Goal: Information Seeking & Learning: Learn about a topic

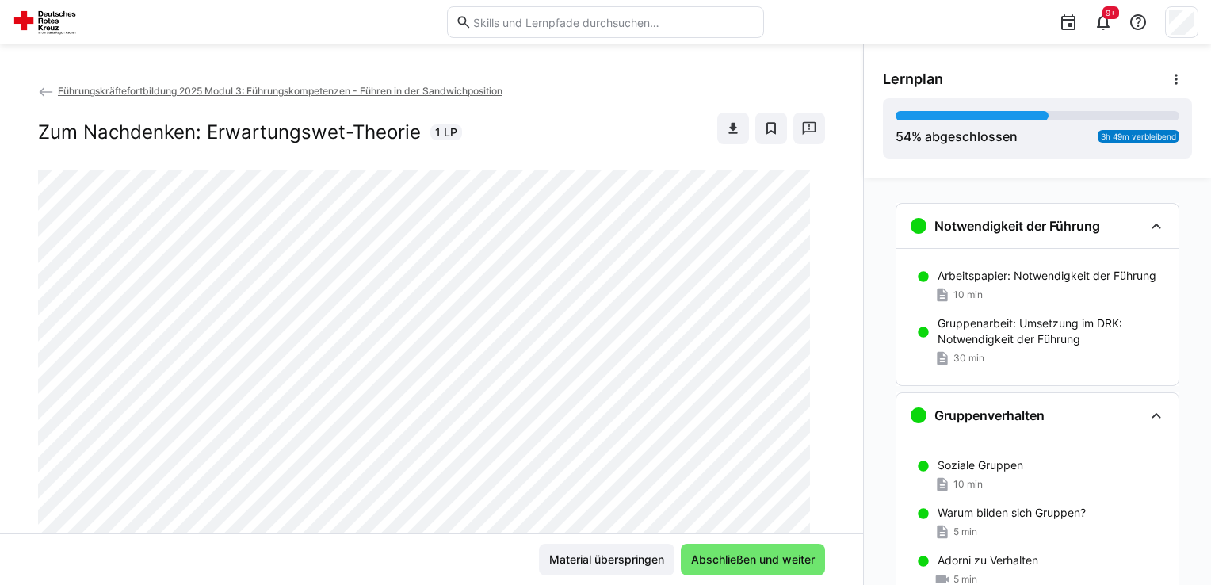
scroll to position [983, 0]
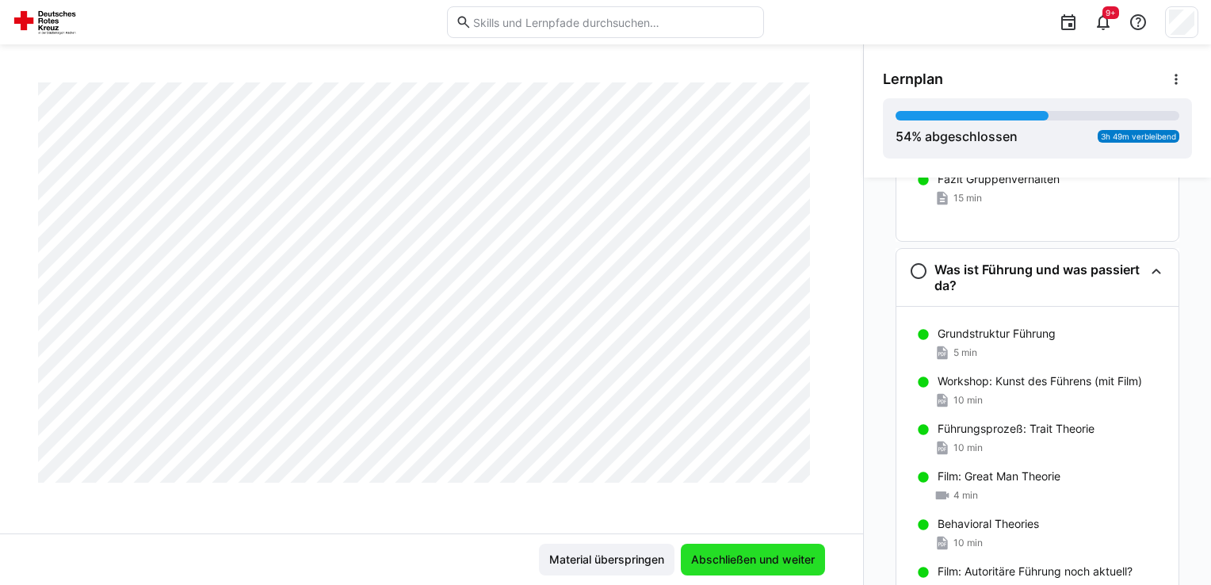
drag, startPoint x: 694, startPoint y: 562, endPoint x: 698, endPoint y: 569, distance: 8.2
click at [698, 569] on span "Abschließen und weiter" at bounding box center [753, 560] width 144 height 32
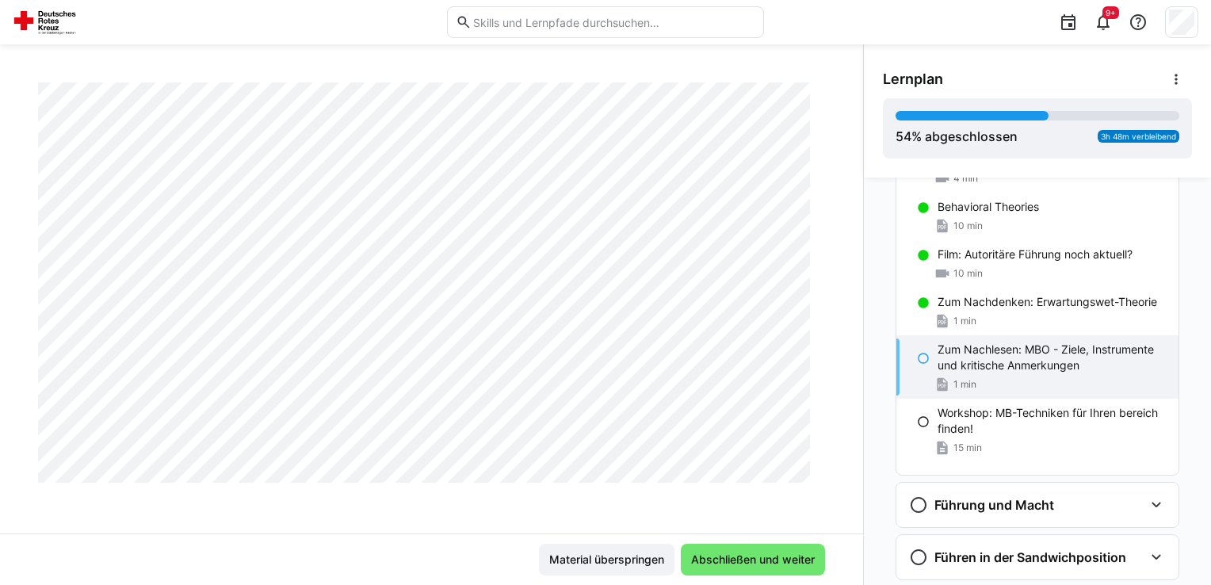
scroll to position [1310, 0]
click at [1052, 306] on p "Zum Nachdenken: Erwartungswet-Theorie" at bounding box center [1046, 302] width 219 height 16
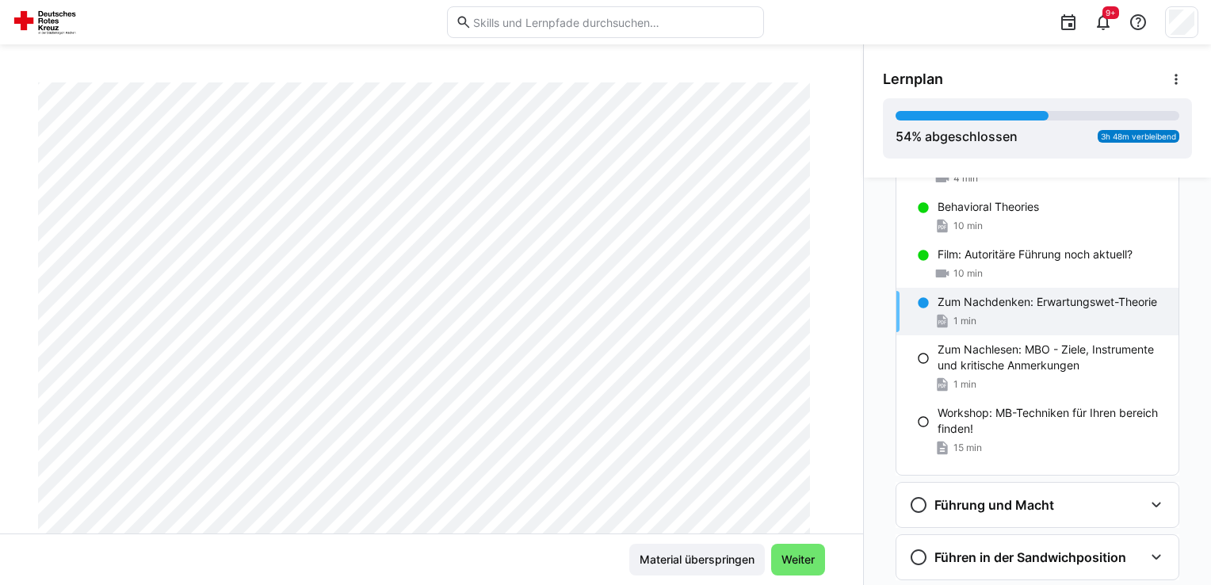
scroll to position [158, 0]
click at [792, 564] on span "Weiter" at bounding box center [798, 560] width 38 height 16
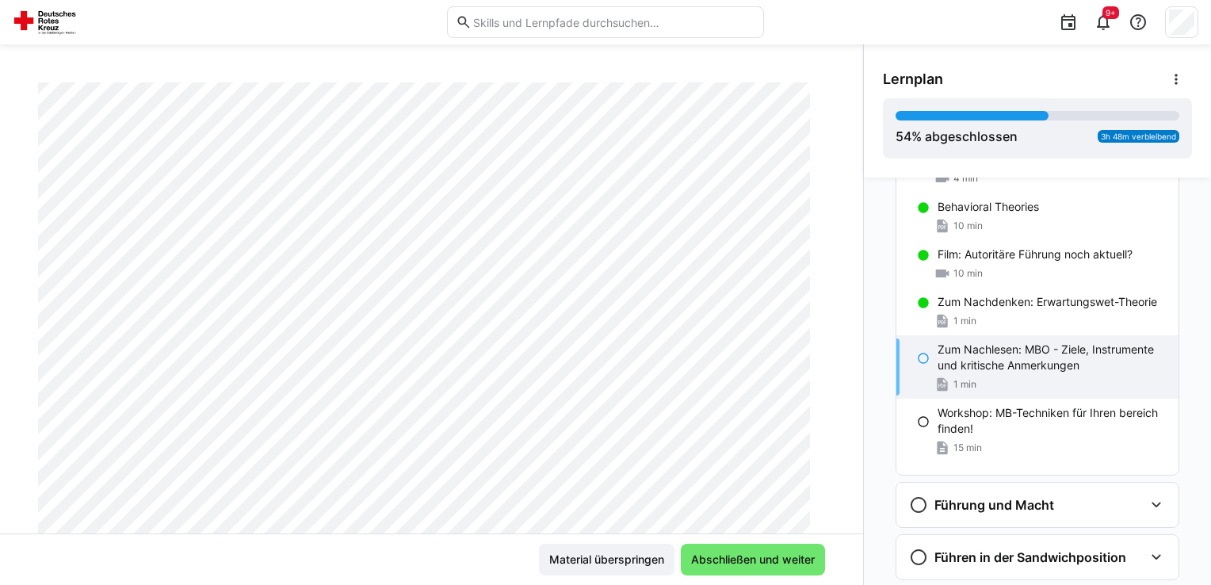
scroll to position [174, 0]
click at [921, 307] on eds-icon at bounding box center [923, 302] width 13 height 13
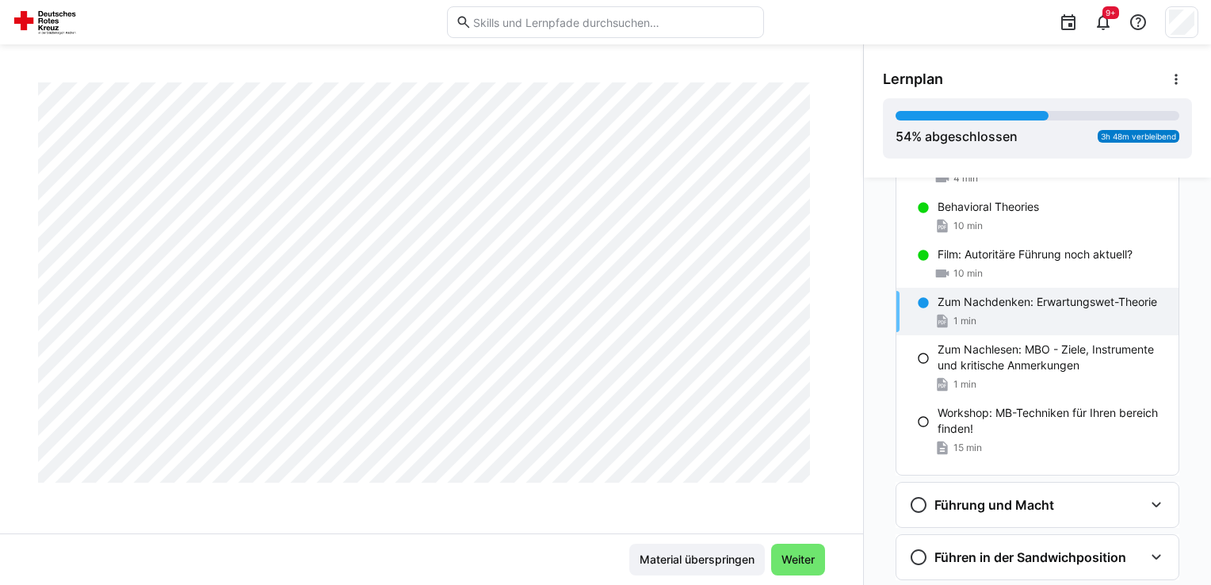
scroll to position [741, 0]
click at [789, 556] on span "Weiter" at bounding box center [798, 560] width 38 height 16
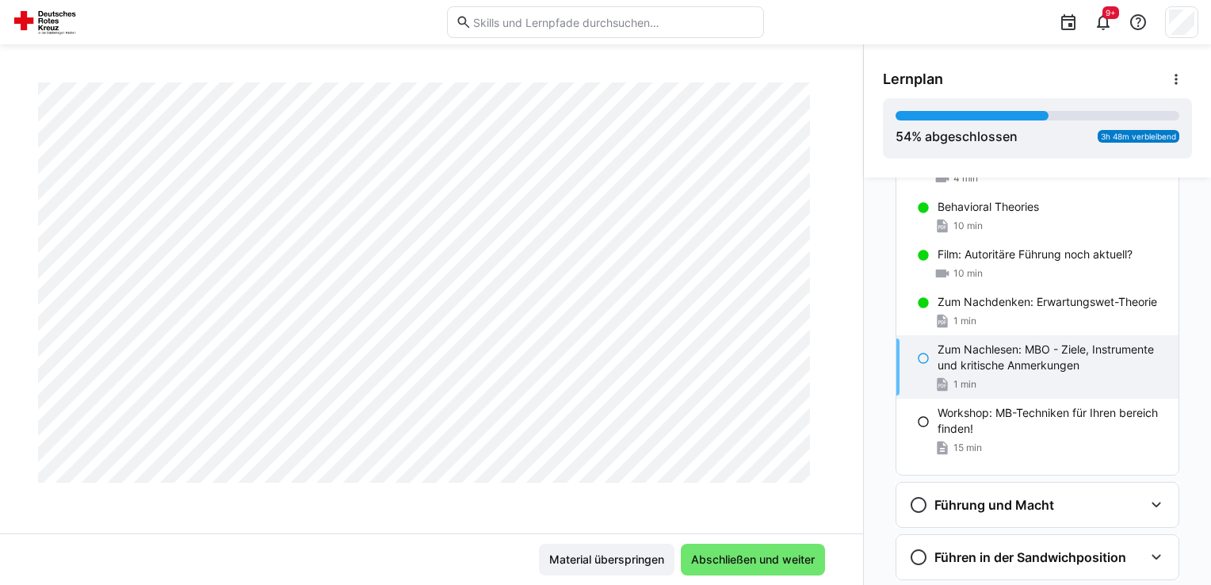
scroll to position [1310, 0]
click at [724, 567] on span "Abschließen und weiter" at bounding box center [753, 560] width 128 height 16
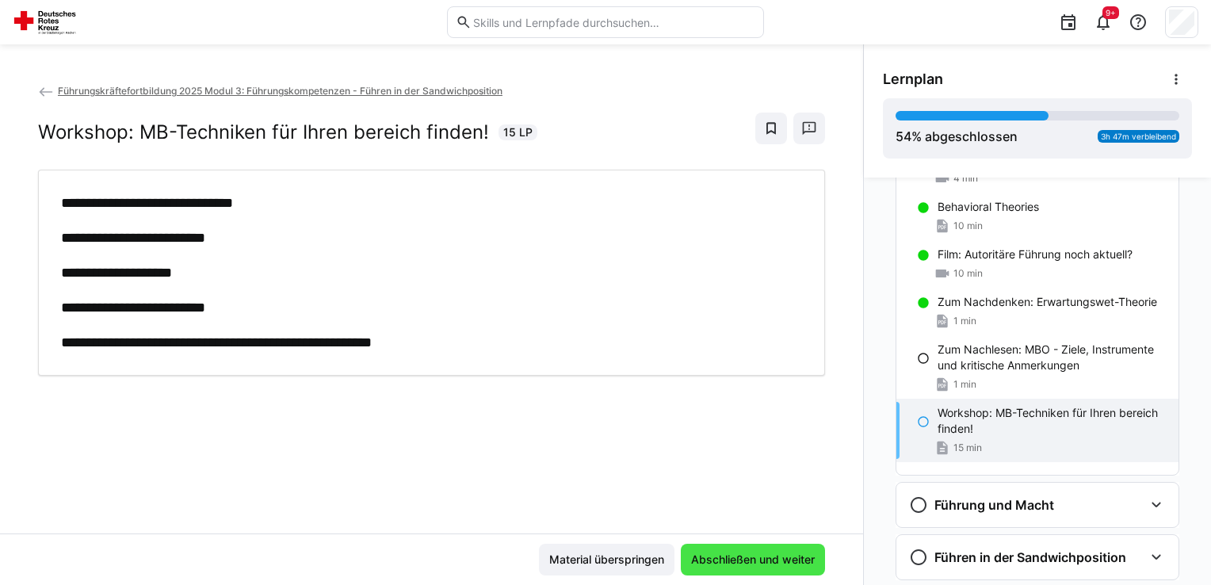
scroll to position [0, 0]
click at [799, 556] on span "Abschließen und weiter" at bounding box center [753, 560] width 128 height 16
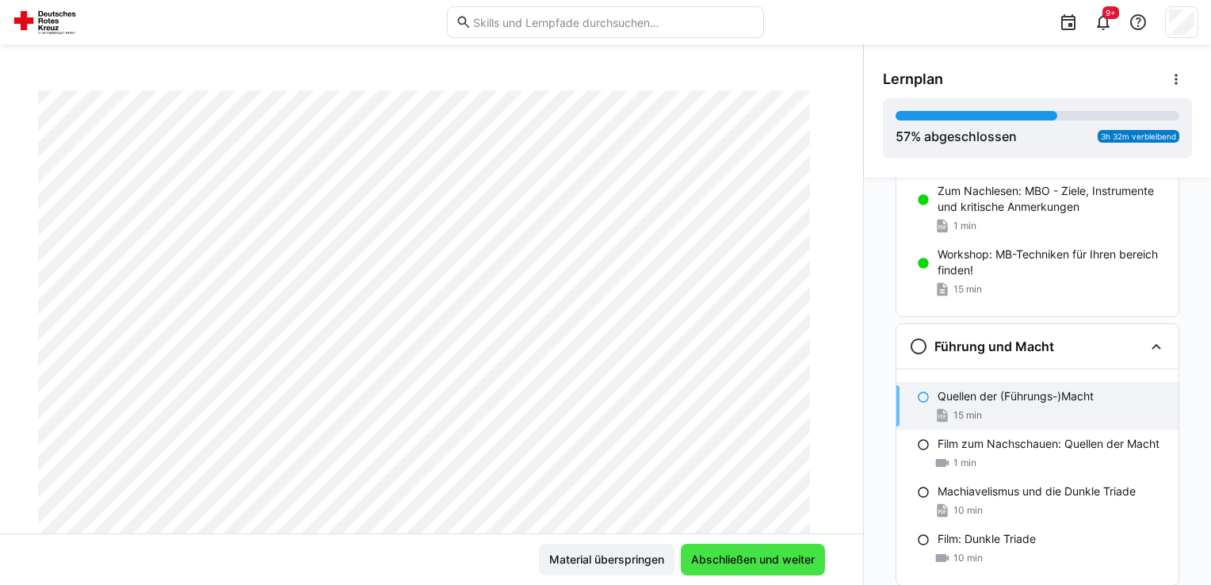
scroll to position [158, 0]
click at [748, 558] on span "Abschließen und weiter" at bounding box center [753, 560] width 128 height 16
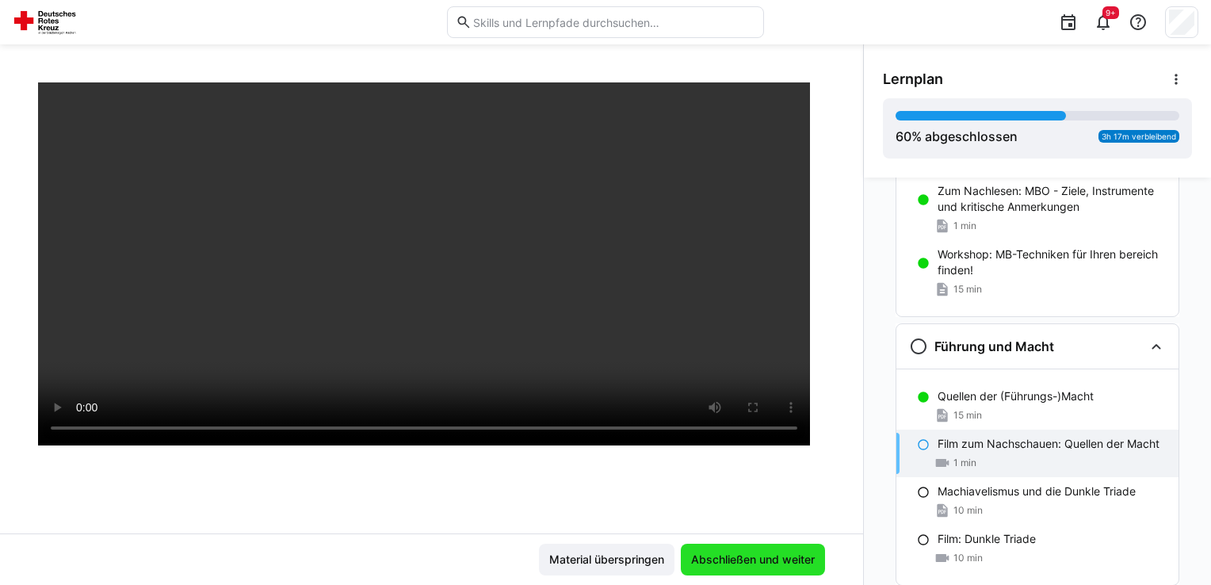
click at [754, 557] on span "Abschließen und weiter" at bounding box center [753, 560] width 128 height 16
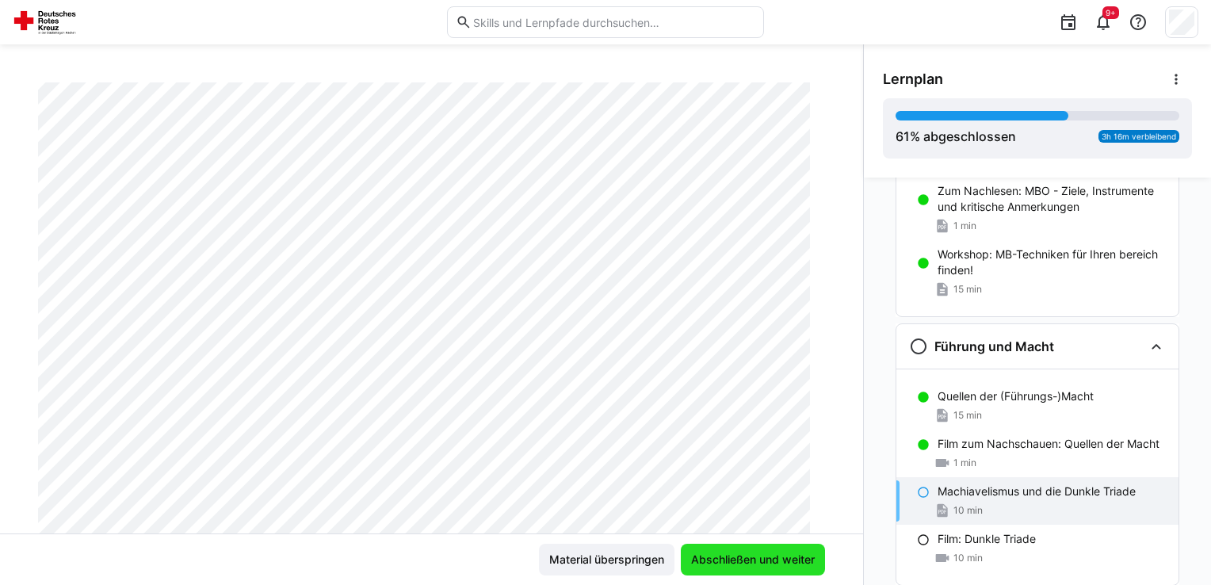
click at [698, 563] on span "Abschließen und weiter" at bounding box center [753, 560] width 128 height 16
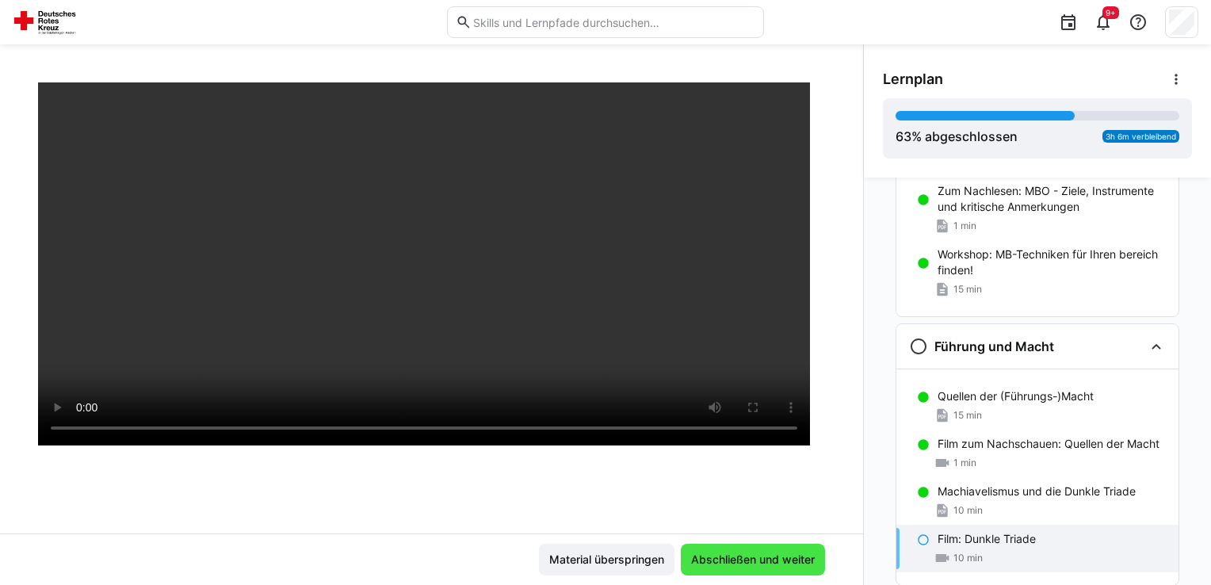
click at [698, 561] on span "Abschließen und weiter" at bounding box center [753, 560] width 128 height 16
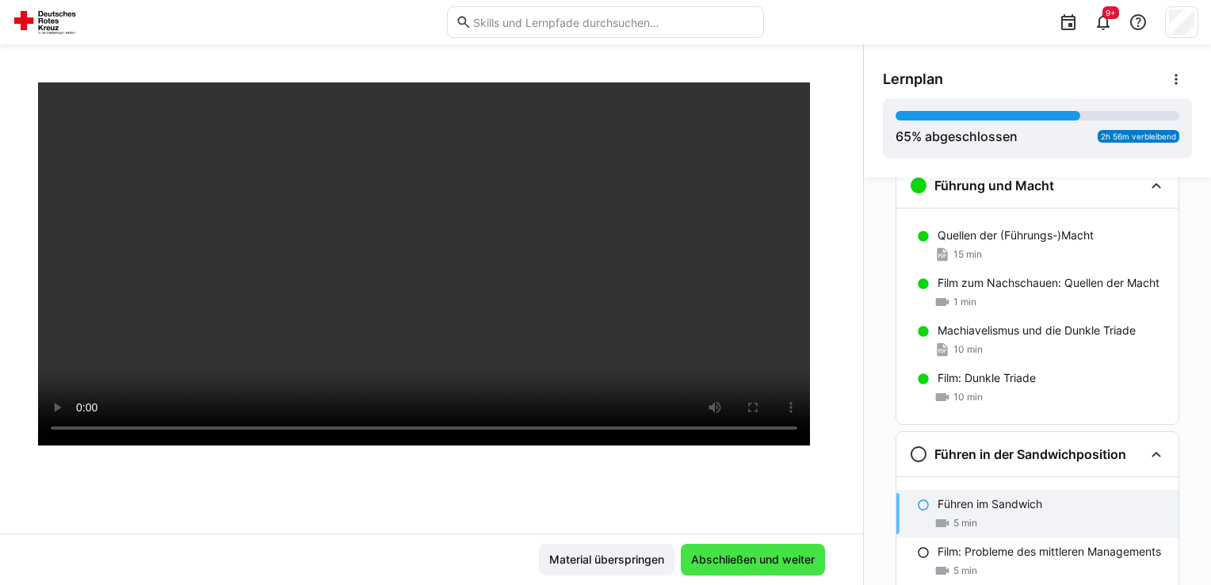
scroll to position [1676, 0]
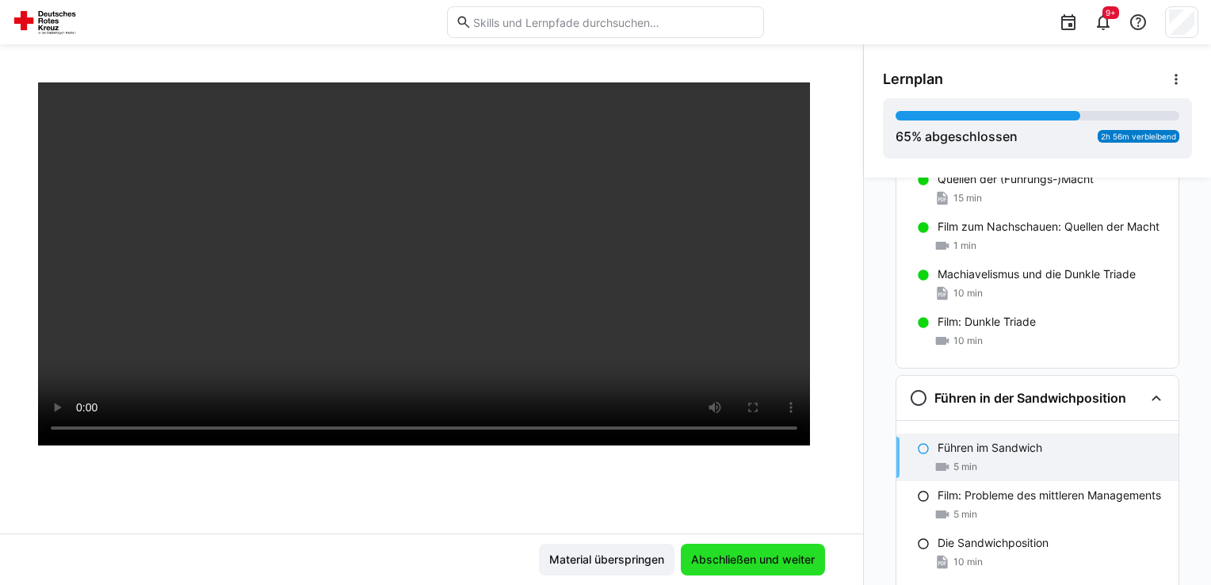
click at [712, 560] on span "Abschließen und weiter" at bounding box center [753, 560] width 128 height 16
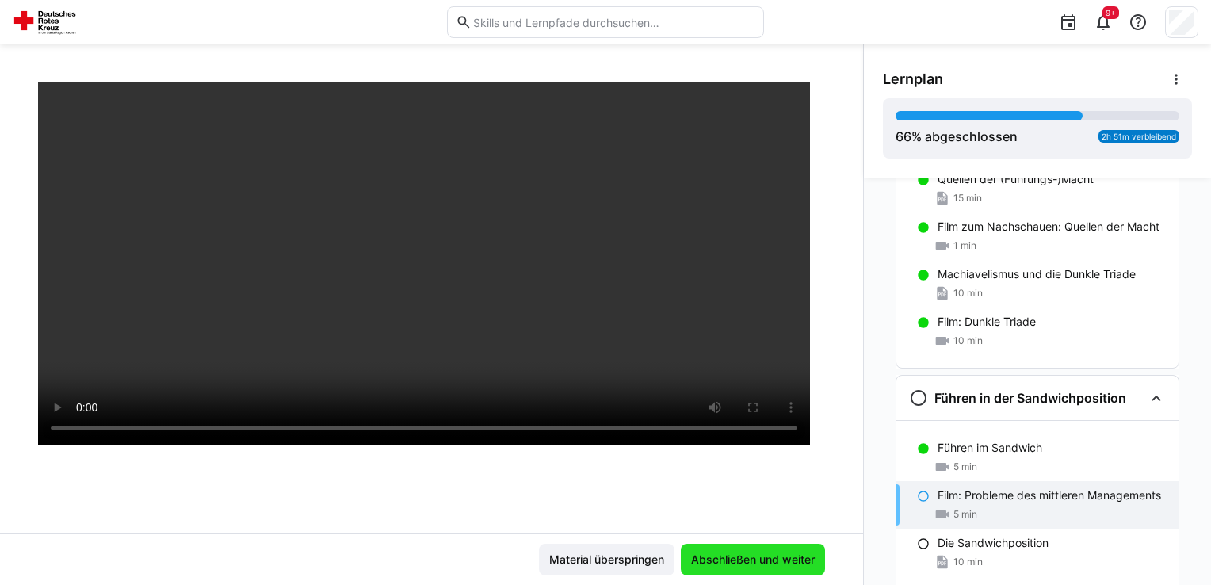
click at [750, 559] on span "Abschließen und weiter" at bounding box center [753, 560] width 128 height 16
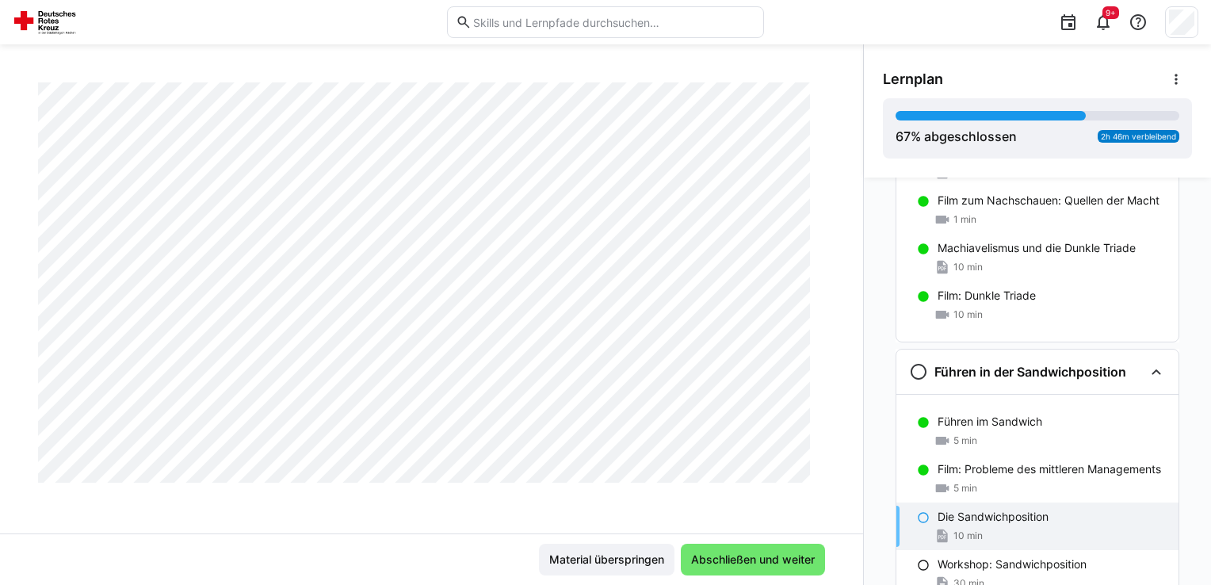
scroll to position [3506, 0]
click at [772, 559] on span "Abschließen und weiter" at bounding box center [753, 560] width 128 height 16
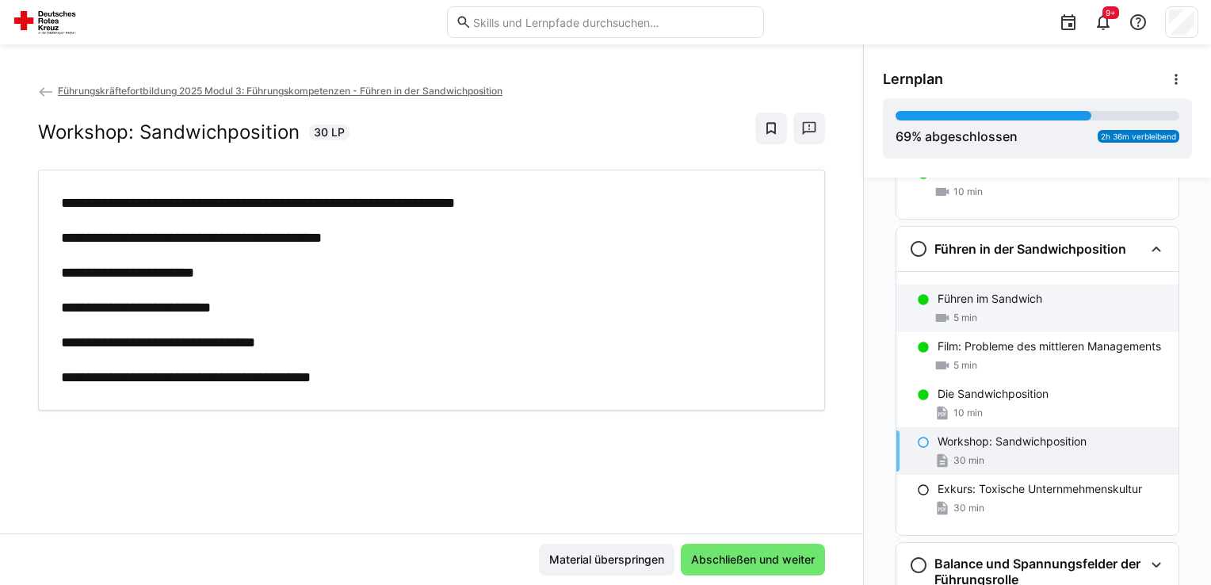
scroll to position [1861, 0]
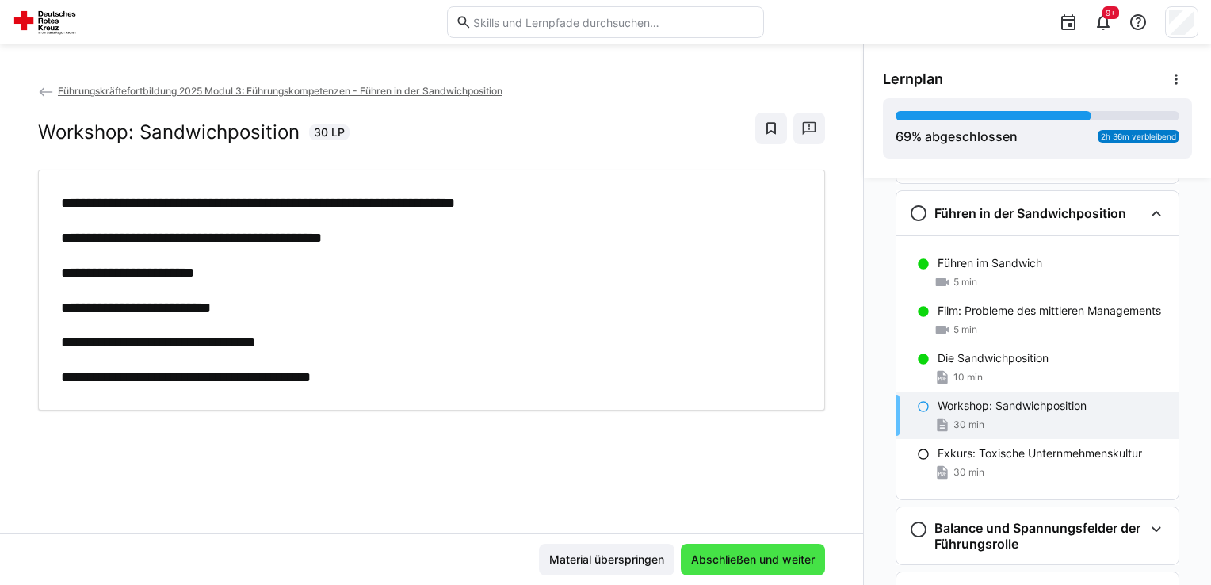
click at [759, 564] on span "Abschließen und weiter" at bounding box center [753, 560] width 128 height 16
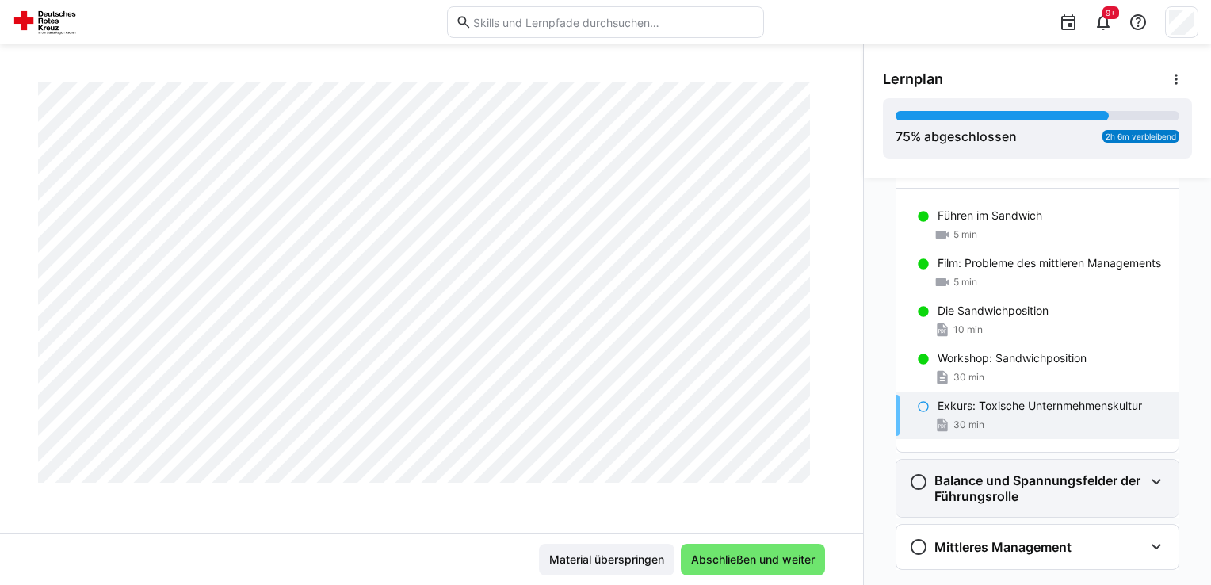
scroll to position [1940, 0]
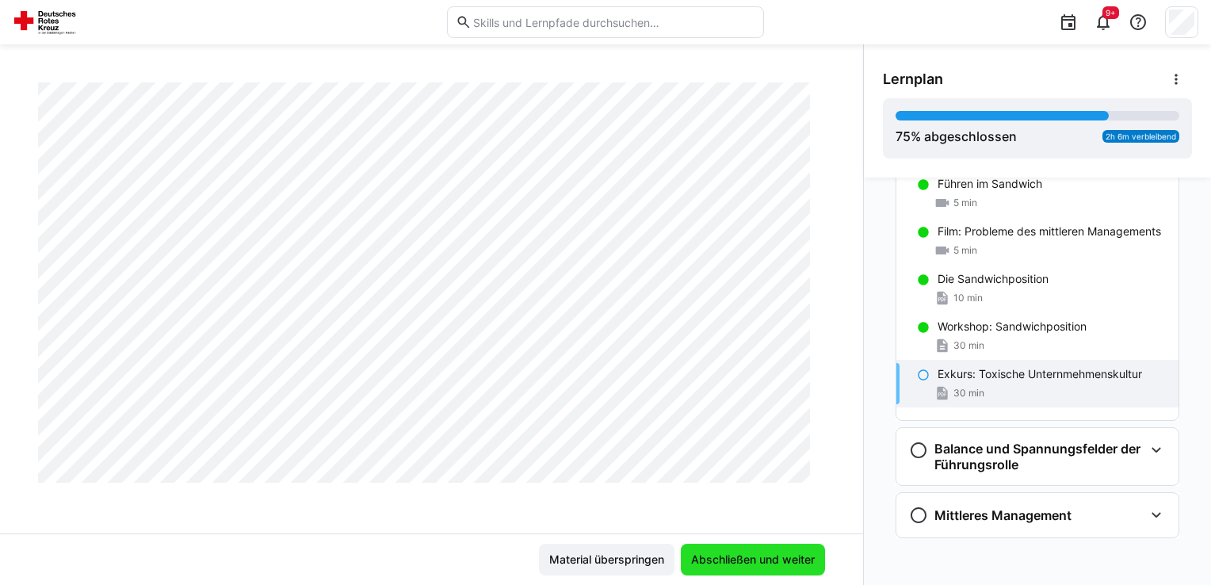
click at [754, 559] on span "Abschließen und weiter" at bounding box center [753, 560] width 128 height 16
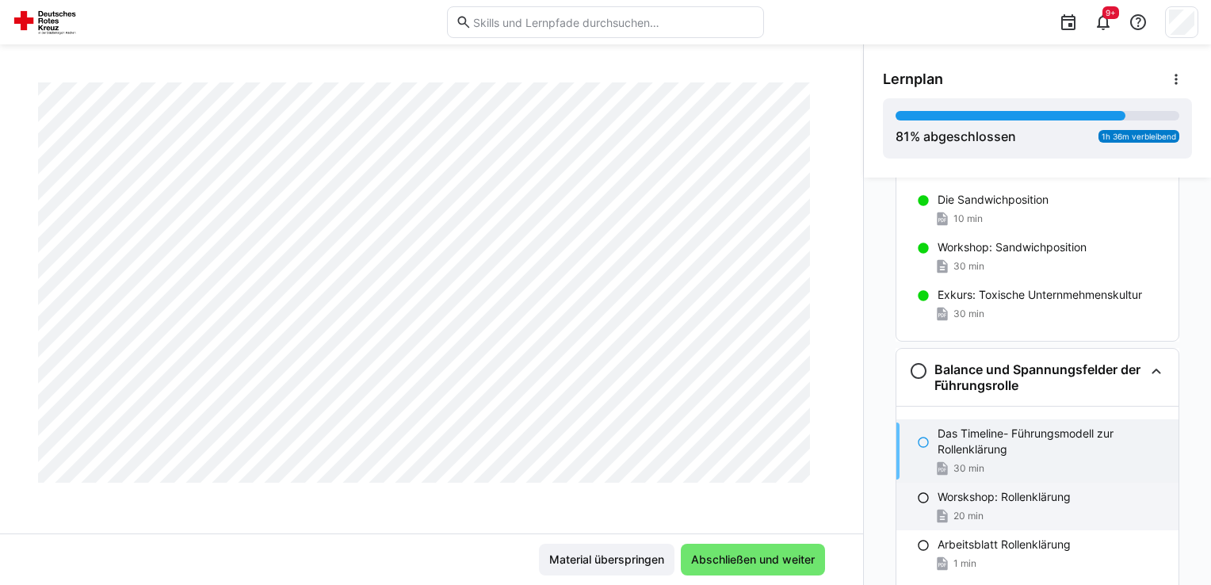
scroll to position [2098, 0]
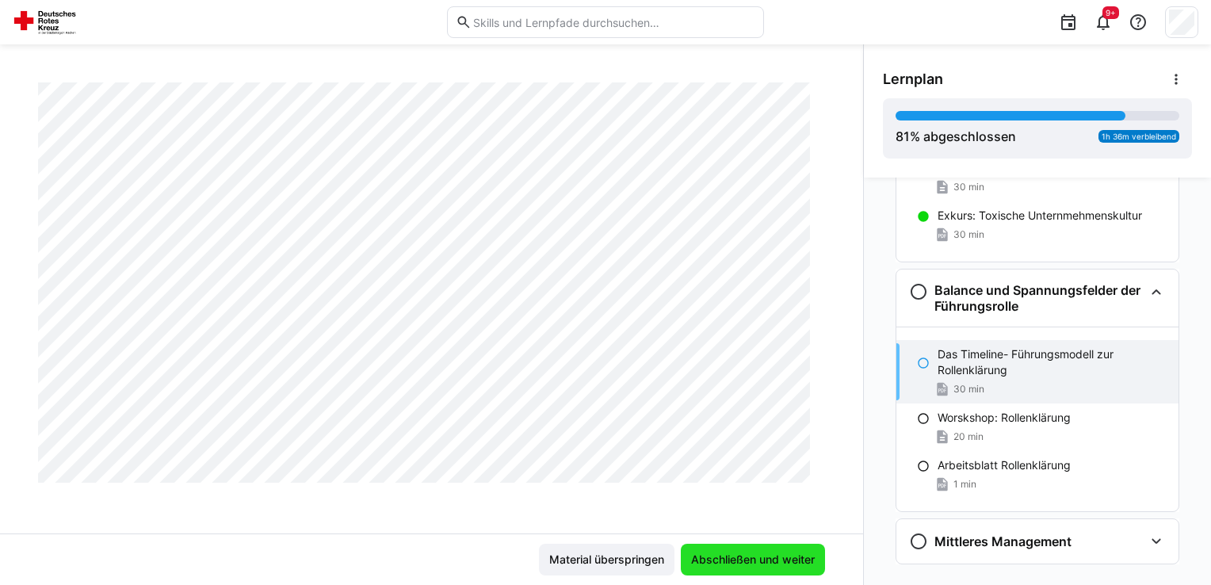
click at [762, 560] on span "Abschließen und weiter" at bounding box center [753, 560] width 128 height 16
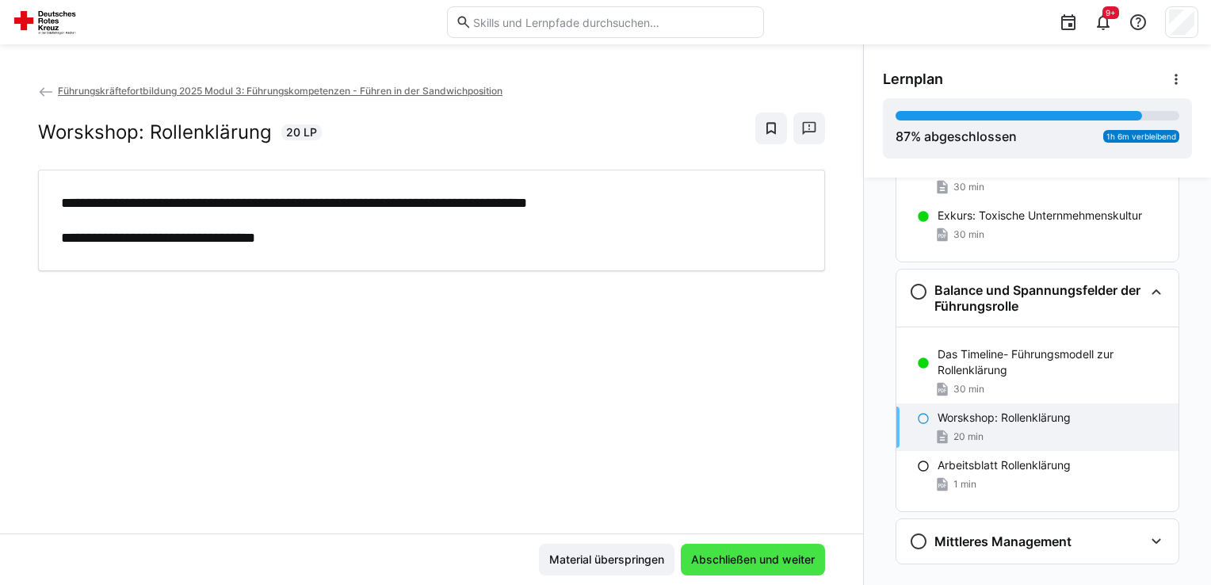
scroll to position [0, 0]
click at [760, 561] on span "Abschließen und weiter" at bounding box center [753, 560] width 128 height 16
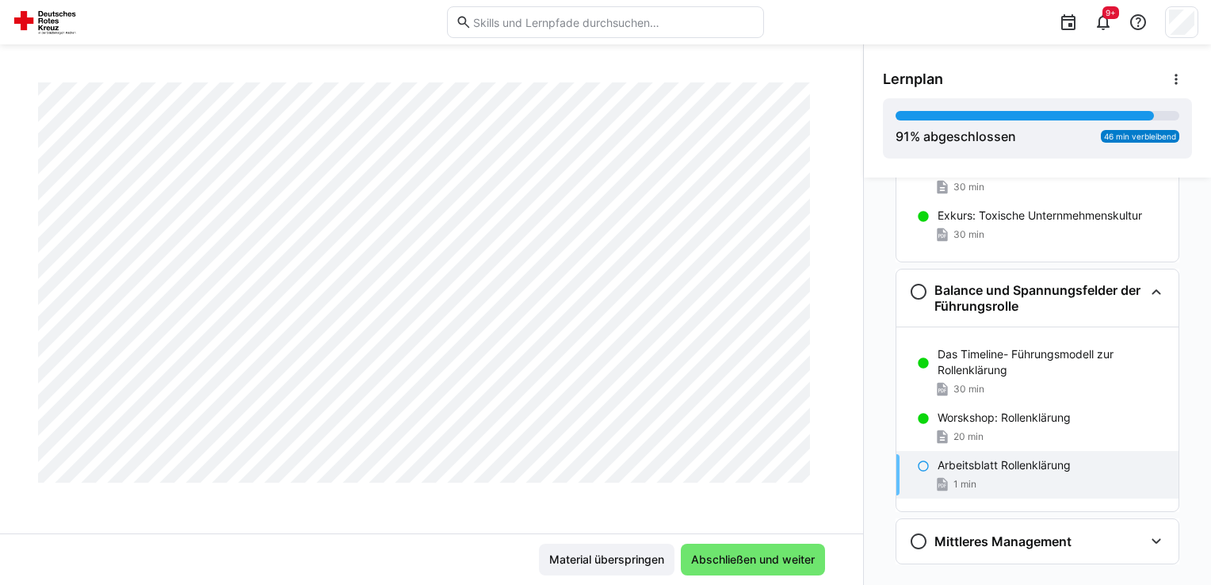
scroll to position [1834, 0]
click at [954, 421] on p "Worskshop: Rollenklärung" at bounding box center [1003, 418] width 133 height 16
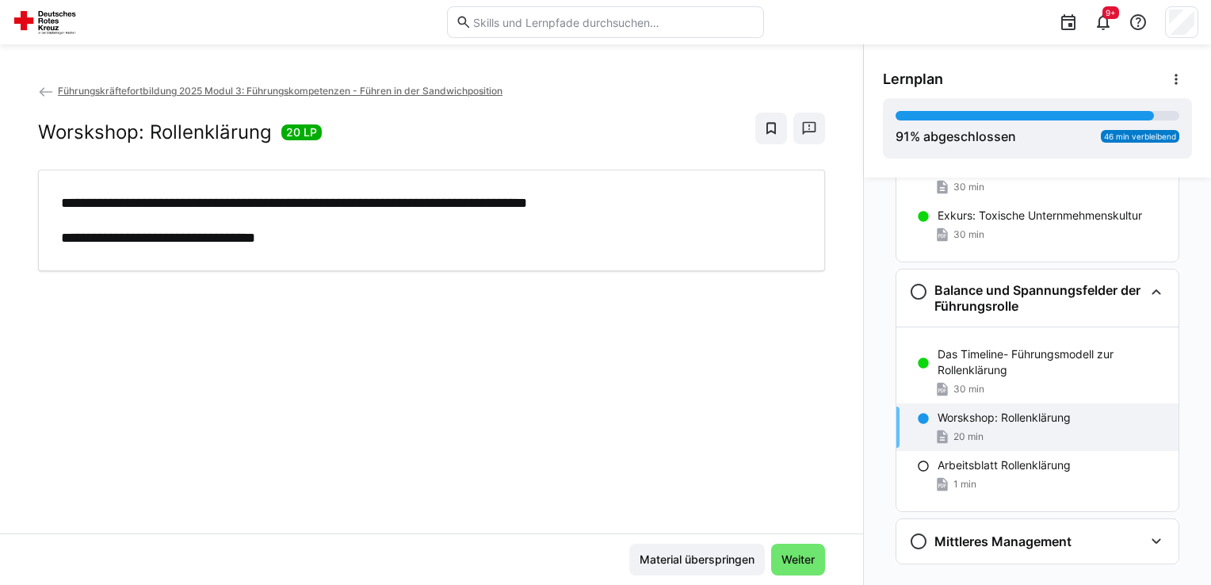
scroll to position [0, 0]
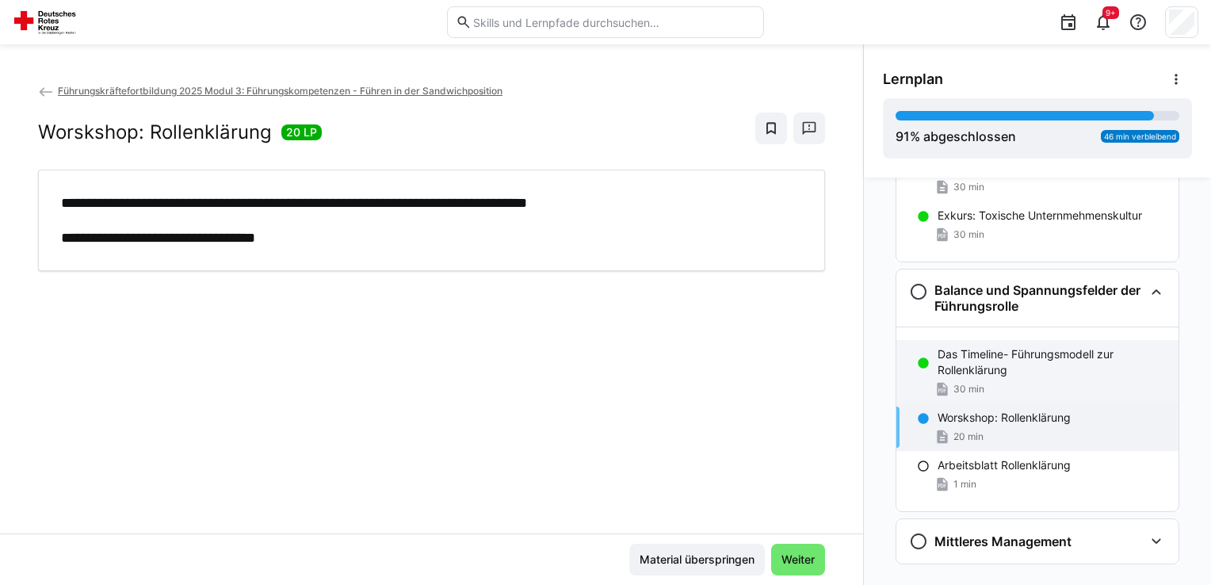
click at [999, 368] on p "Das Timeline- Führungsmodell zur Rollenklärung" at bounding box center [1051, 362] width 228 height 32
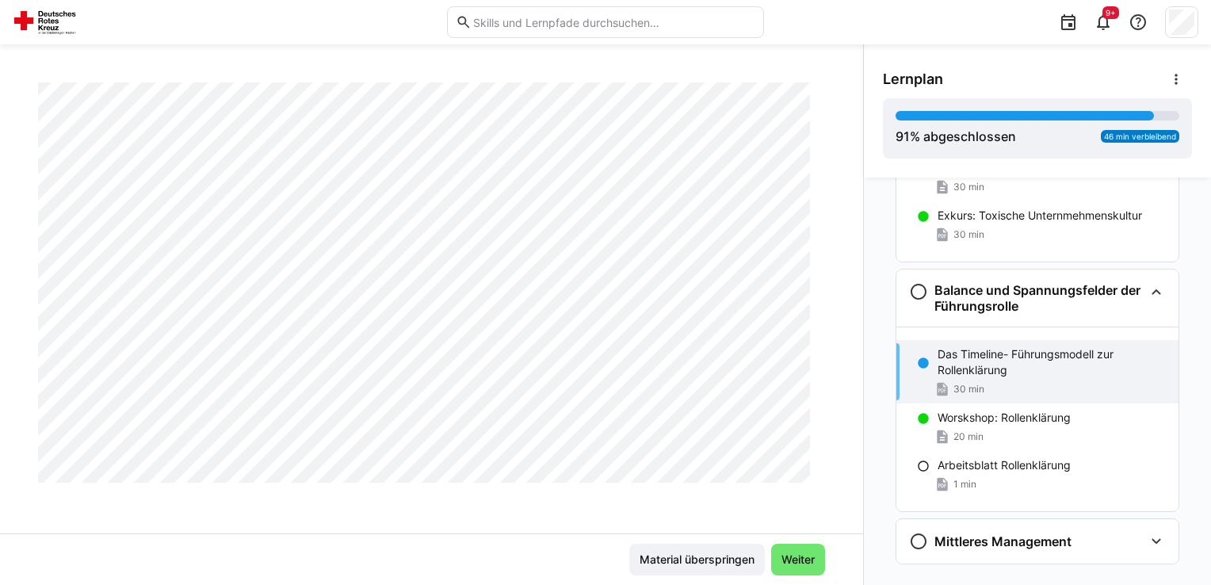
scroll to position [2953, 0]
click at [957, 544] on h3 "Mittleres Management" at bounding box center [1002, 541] width 137 height 16
click at [1025, 468] on p "Arbeitsblatt Rollenklärung" at bounding box center [1003, 465] width 133 height 16
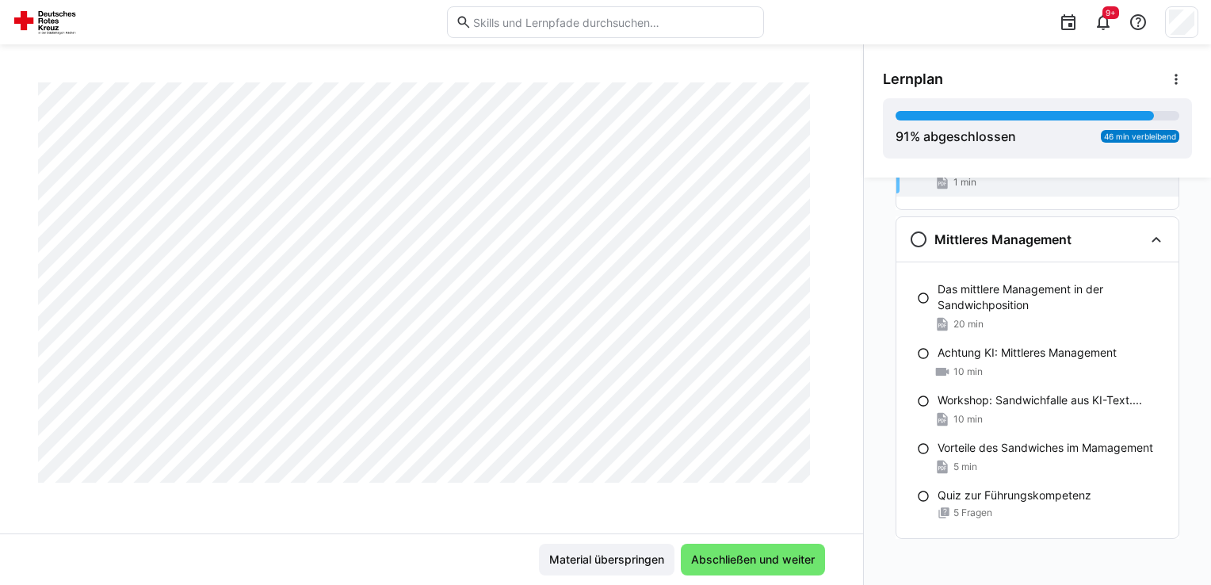
scroll to position [1834, 0]
click at [773, 565] on span "Abschließen und weiter" at bounding box center [753, 560] width 128 height 16
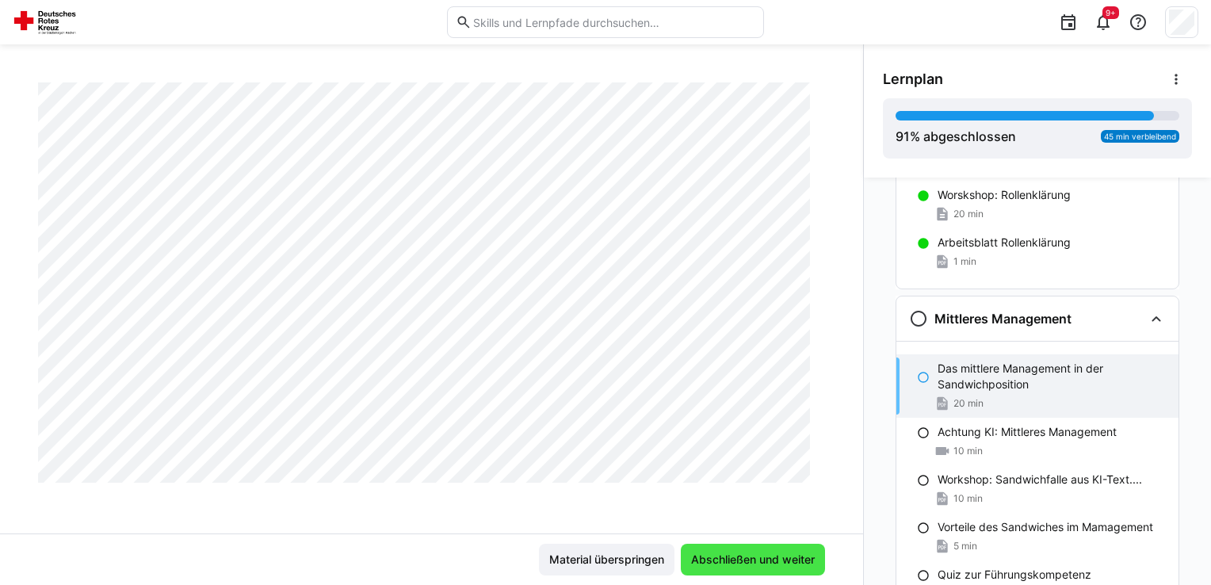
scroll to position [2389, 0]
click at [705, 556] on span "Abschließen und weiter" at bounding box center [753, 560] width 128 height 16
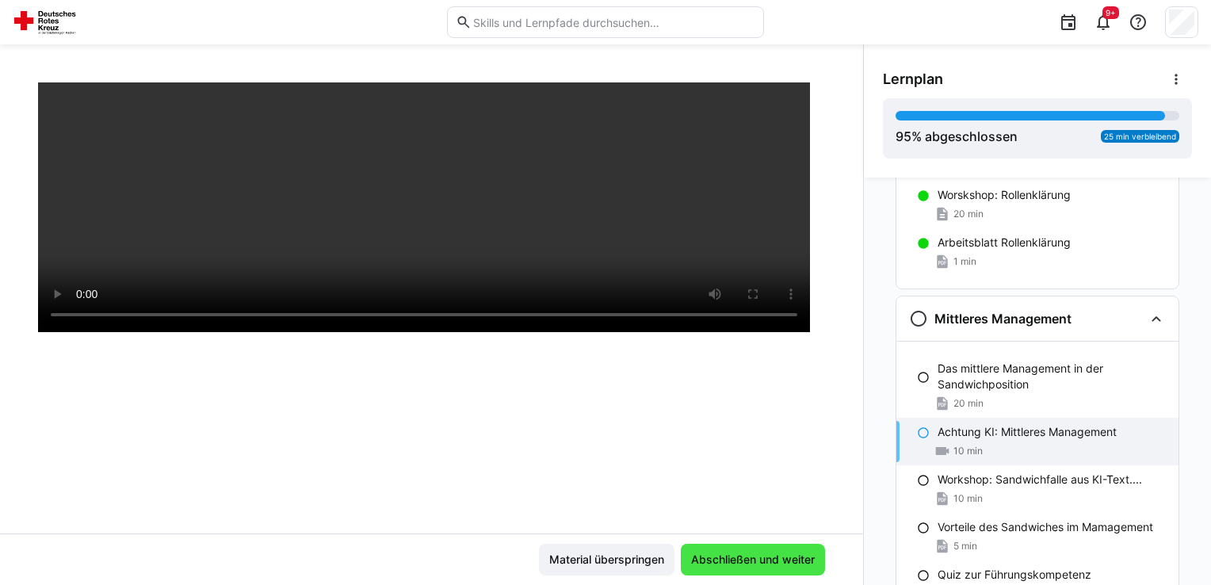
scroll to position [270, 0]
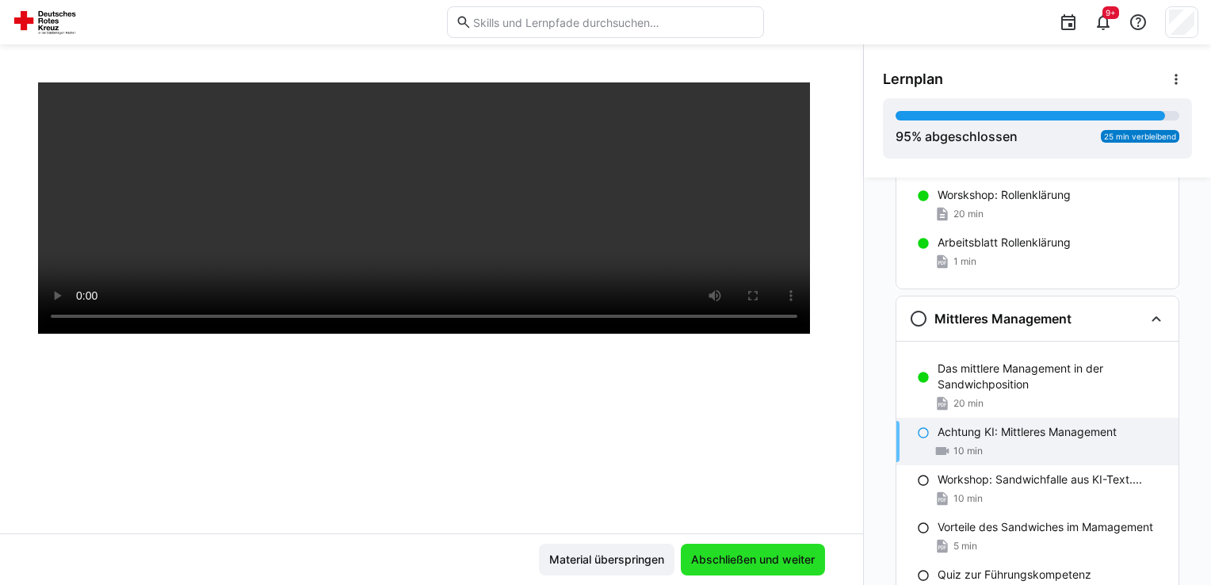
click at [716, 573] on span "Abschließen und weiter" at bounding box center [753, 560] width 144 height 32
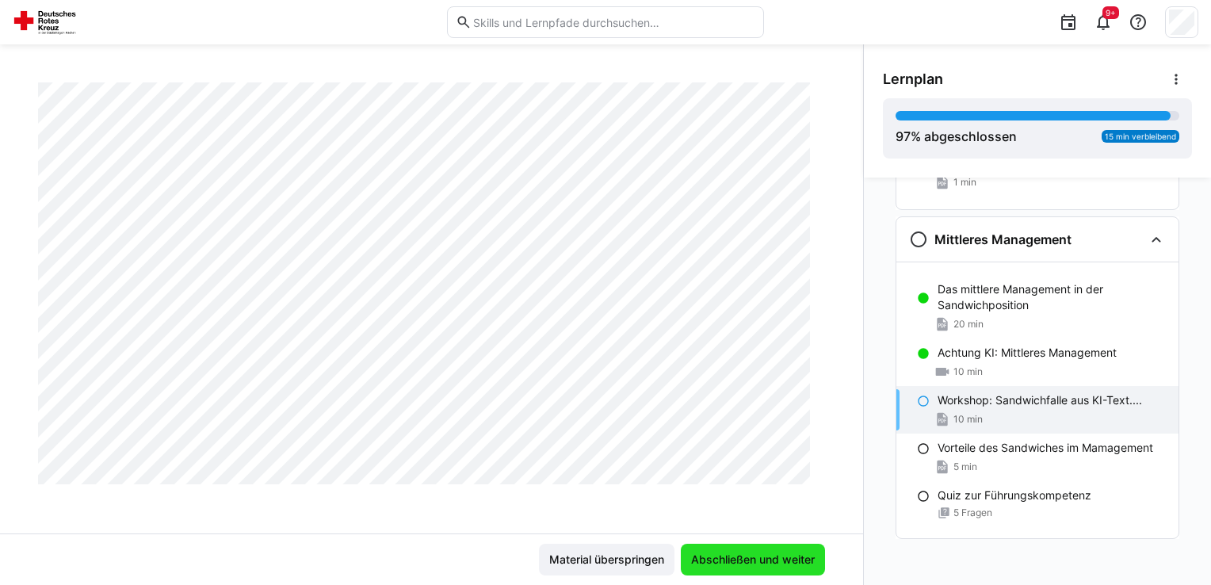
click at [767, 572] on span "Abschließen und weiter" at bounding box center [753, 560] width 144 height 32
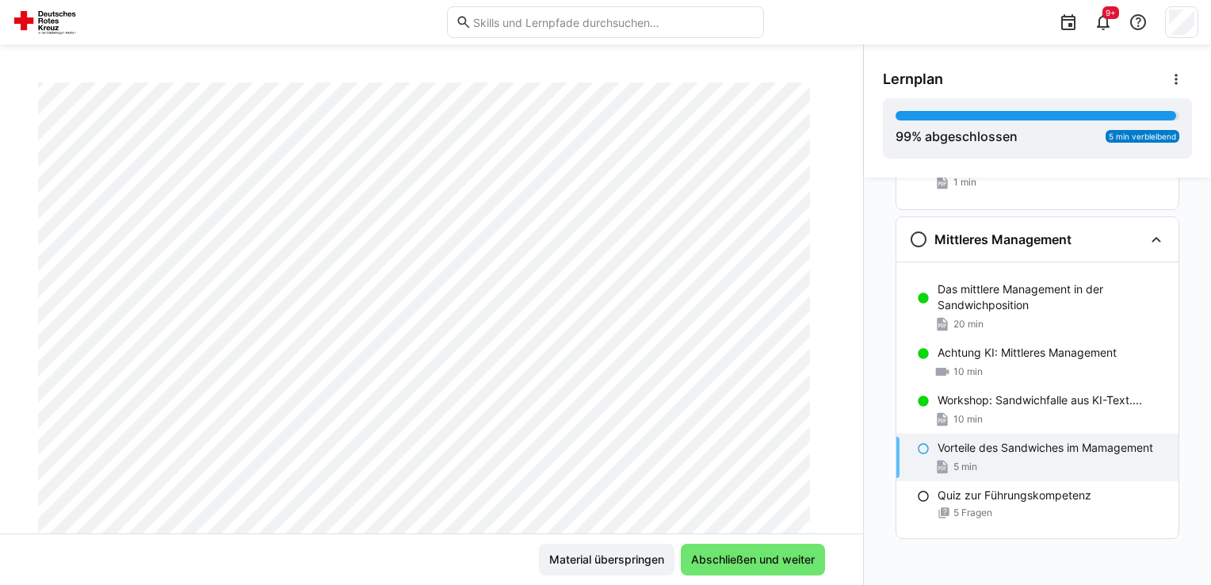
scroll to position [191, 0]
click at [767, 560] on span "Abschließen und weiter" at bounding box center [753, 560] width 128 height 16
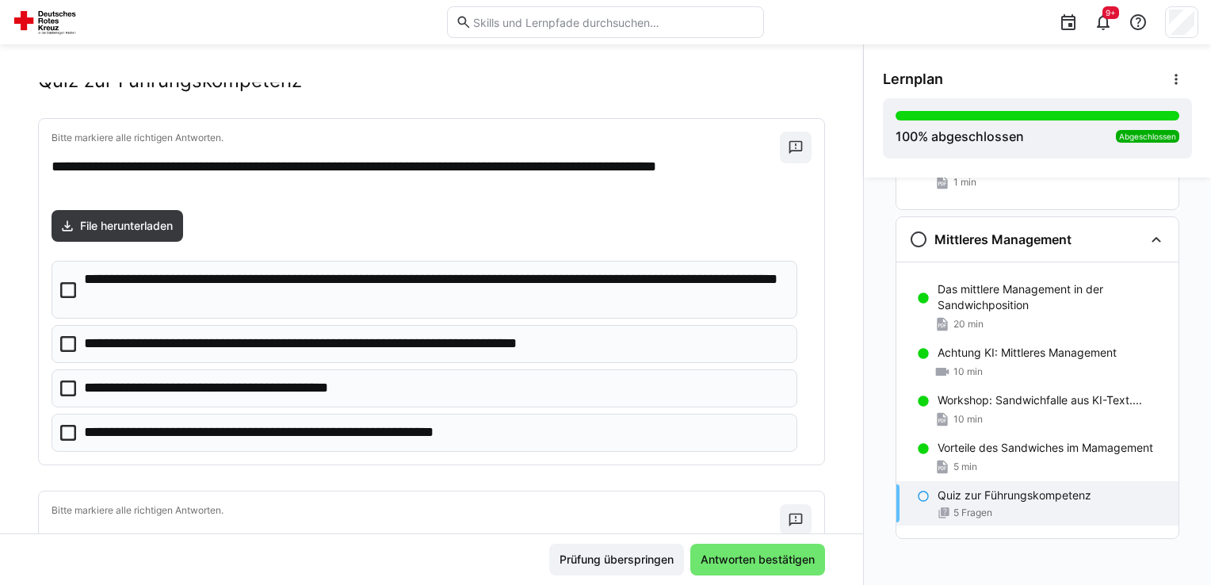
scroll to position [0, 0]
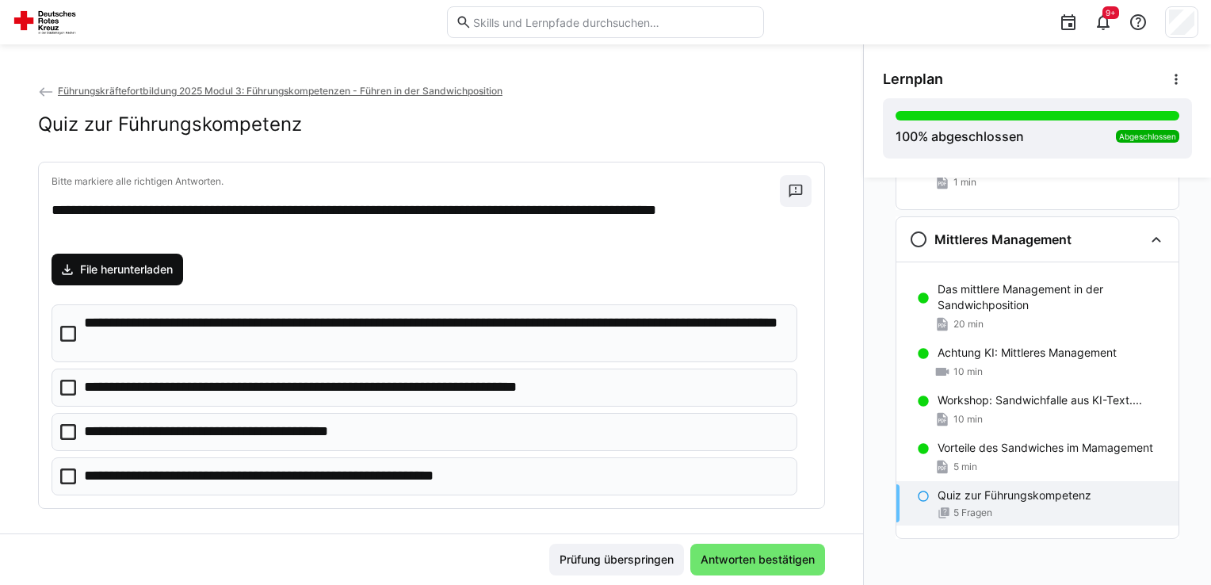
click at [173, 269] on span "File herunterladen" at bounding box center [126, 269] width 97 height 16
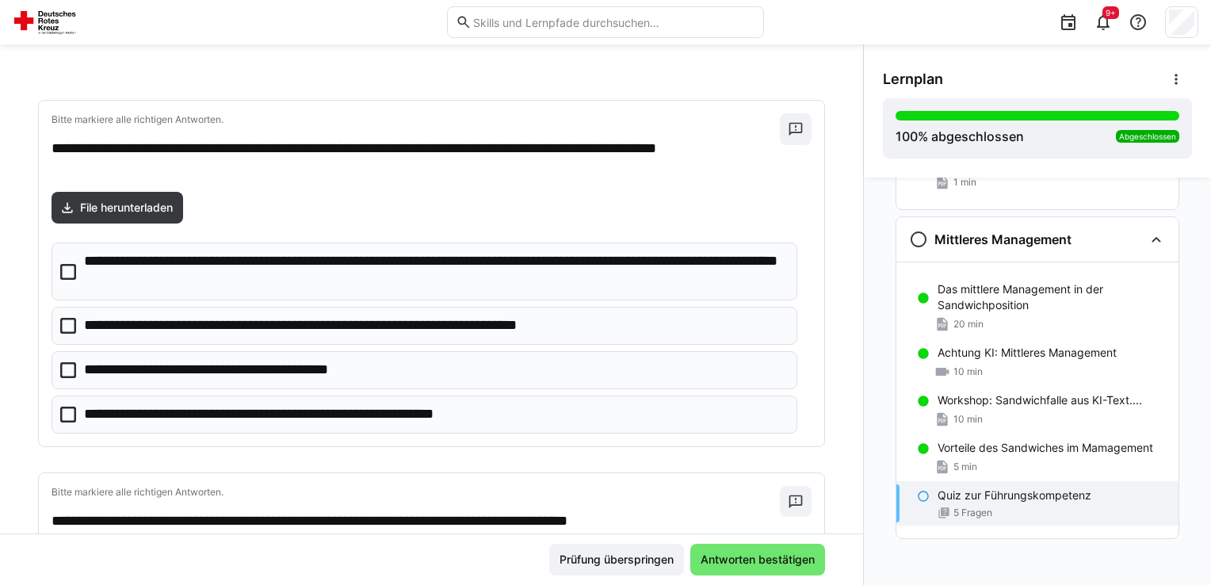
scroll to position [79, 0]
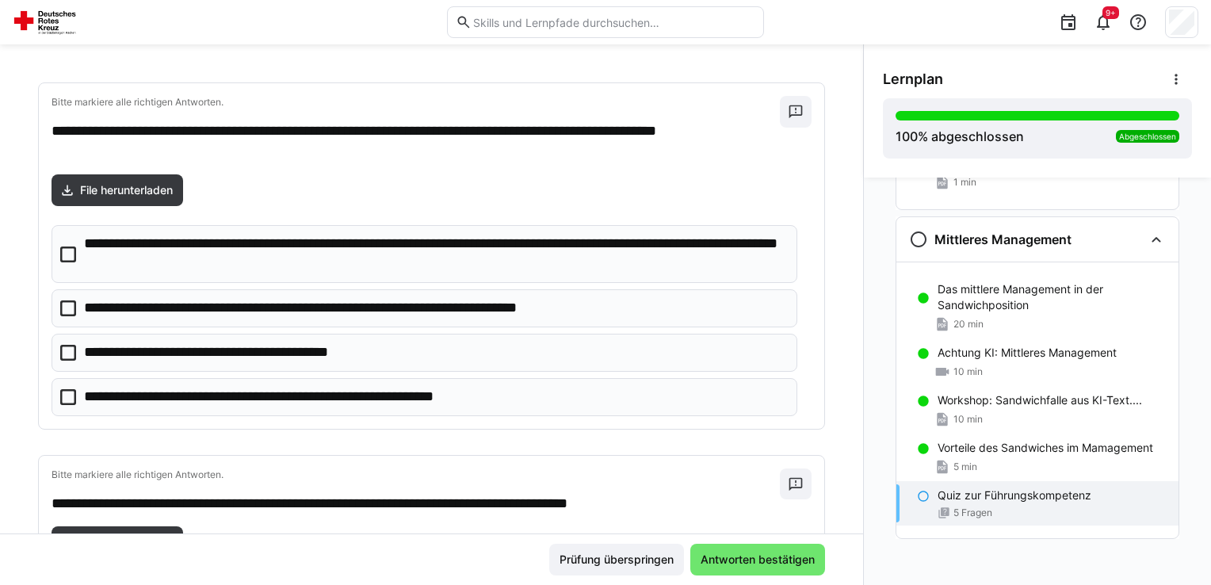
click at [70, 254] on icon at bounding box center [68, 254] width 16 height 16
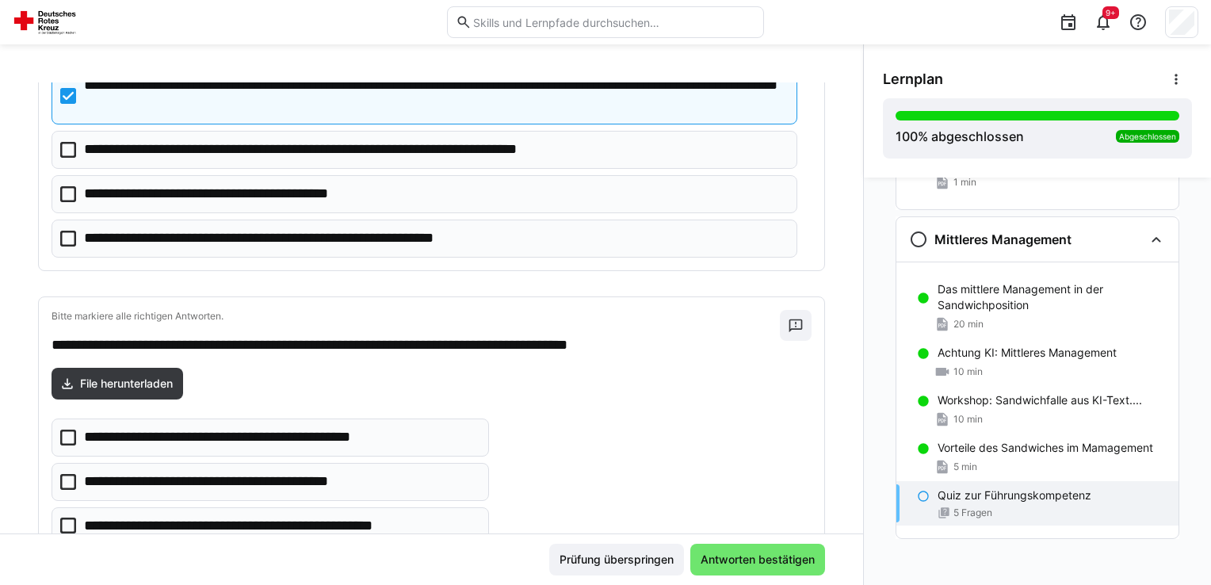
scroll to position [158, 0]
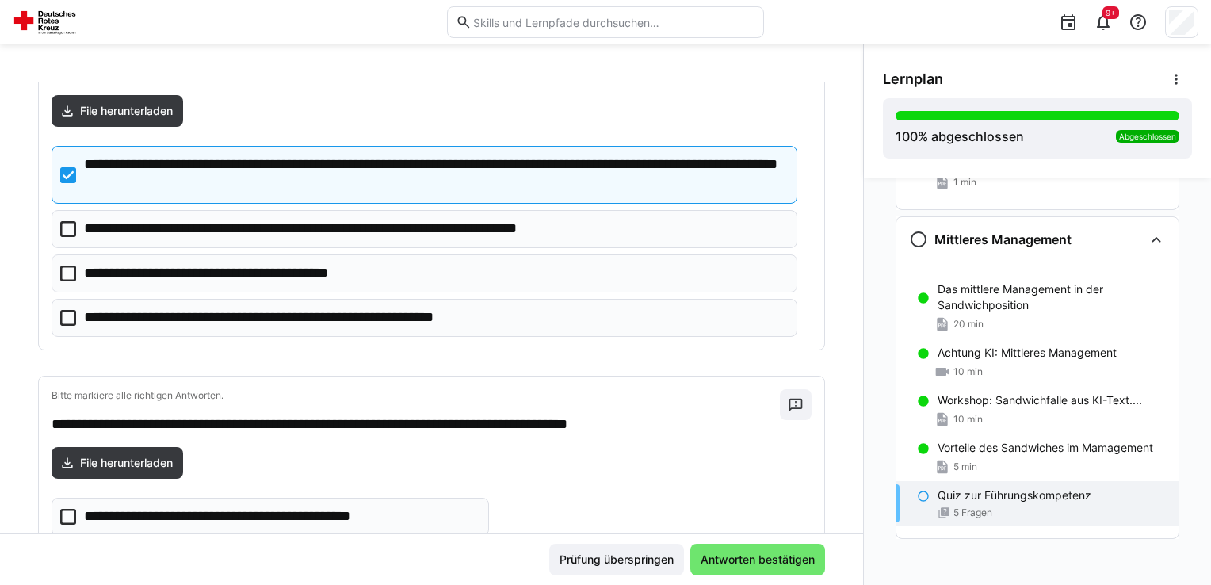
click at [66, 228] on icon at bounding box center [68, 229] width 16 height 16
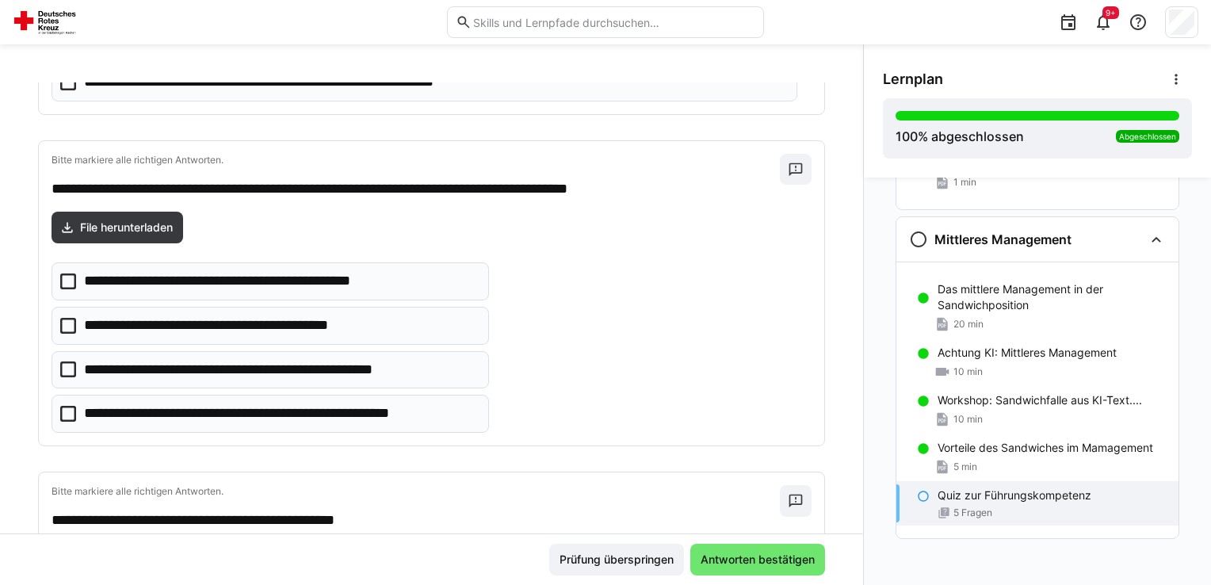
scroll to position [396, 0]
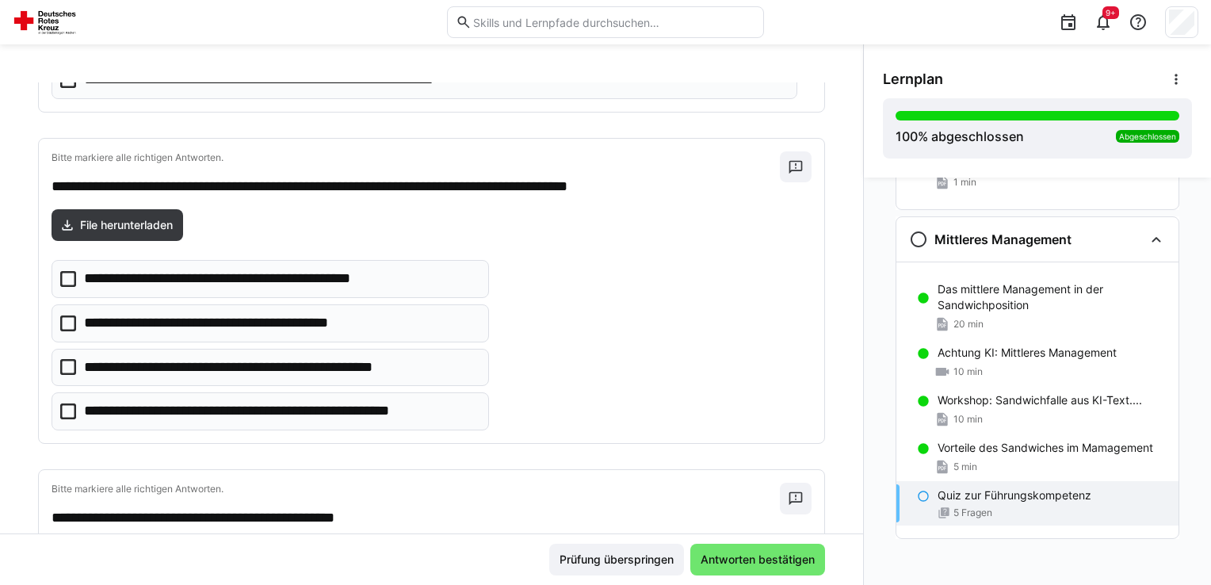
click at [74, 274] on icon at bounding box center [68, 279] width 16 height 16
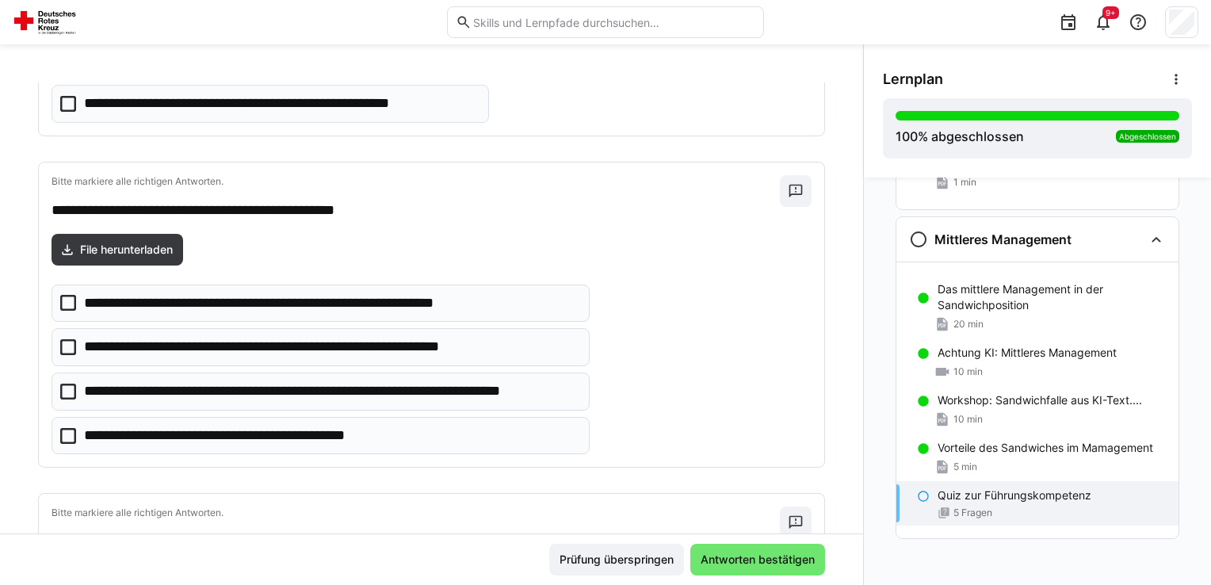
scroll to position [713, 0]
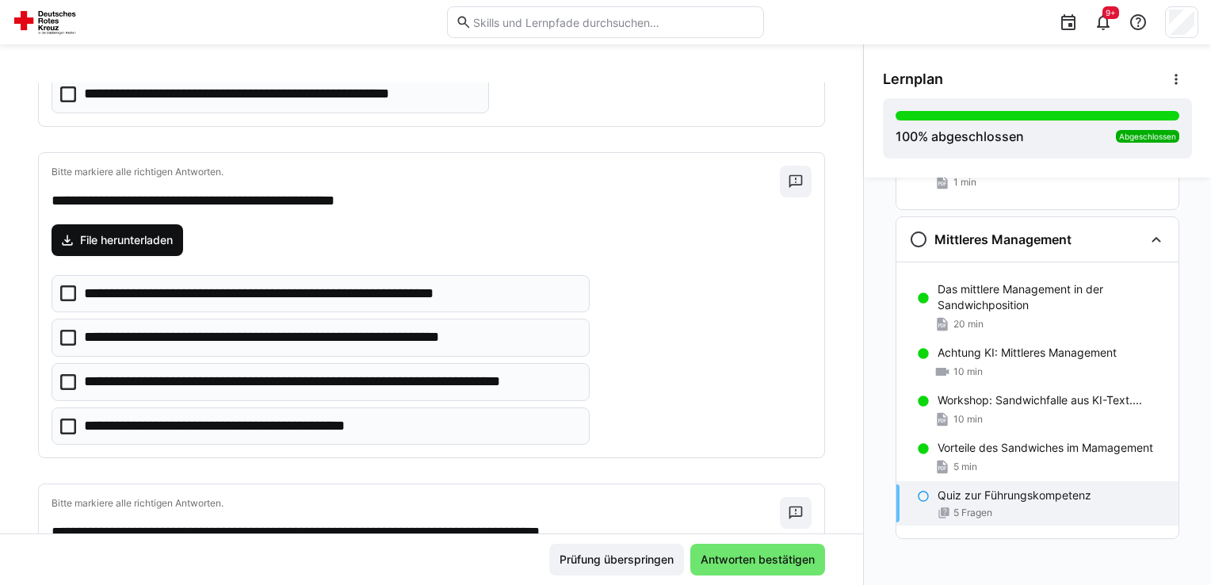
click at [151, 238] on span "File herunterladen" at bounding box center [126, 240] width 97 height 16
click at [70, 419] on icon at bounding box center [68, 426] width 16 height 16
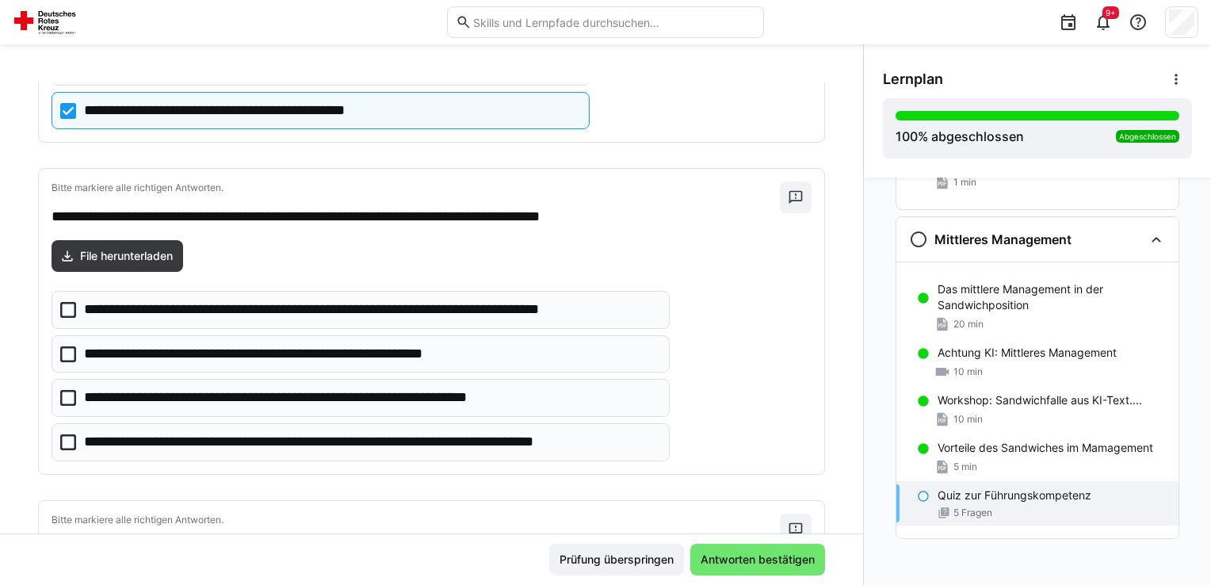
scroll to position [1030, 0]
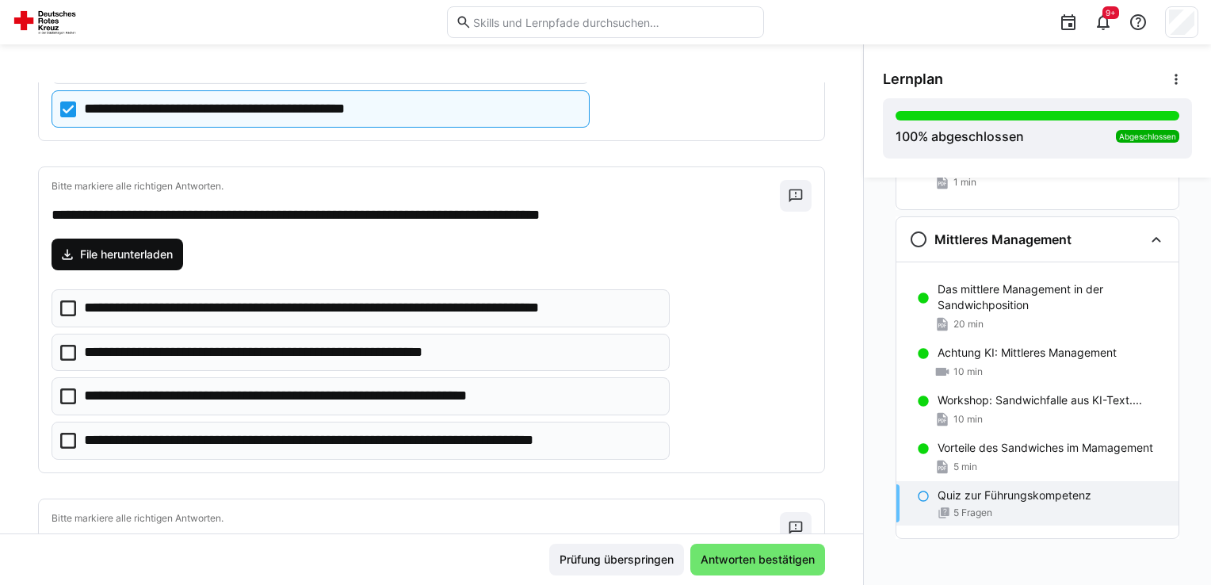
click at [120, 258] on span "File herunterladen" at bounding box center [118, 255] width 132 height 32
click at [64, 435] on icon at bounding box center [68, 441] width 16 height 16
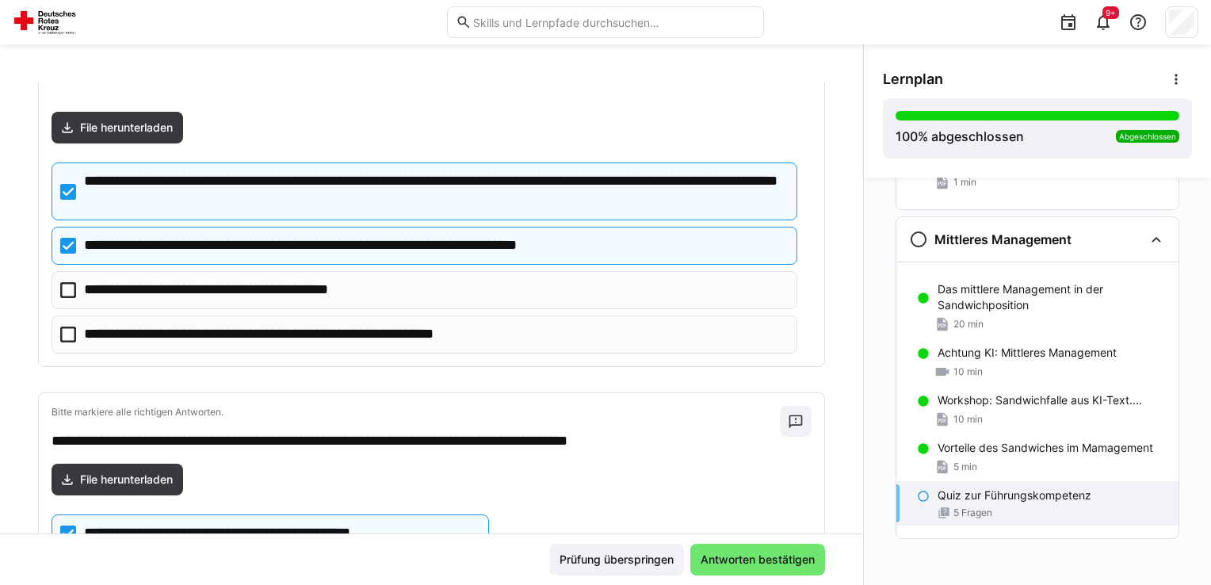
scroll to position [158, 0]
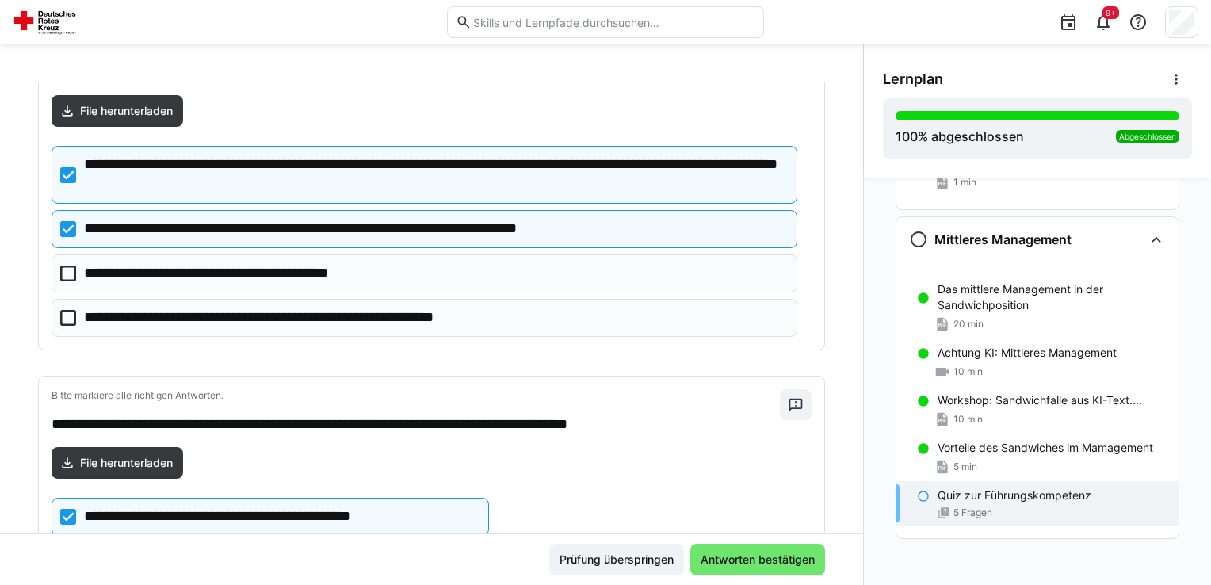
click at [69, 230] on icon at bounding box center [68, 229] width 16 height 16
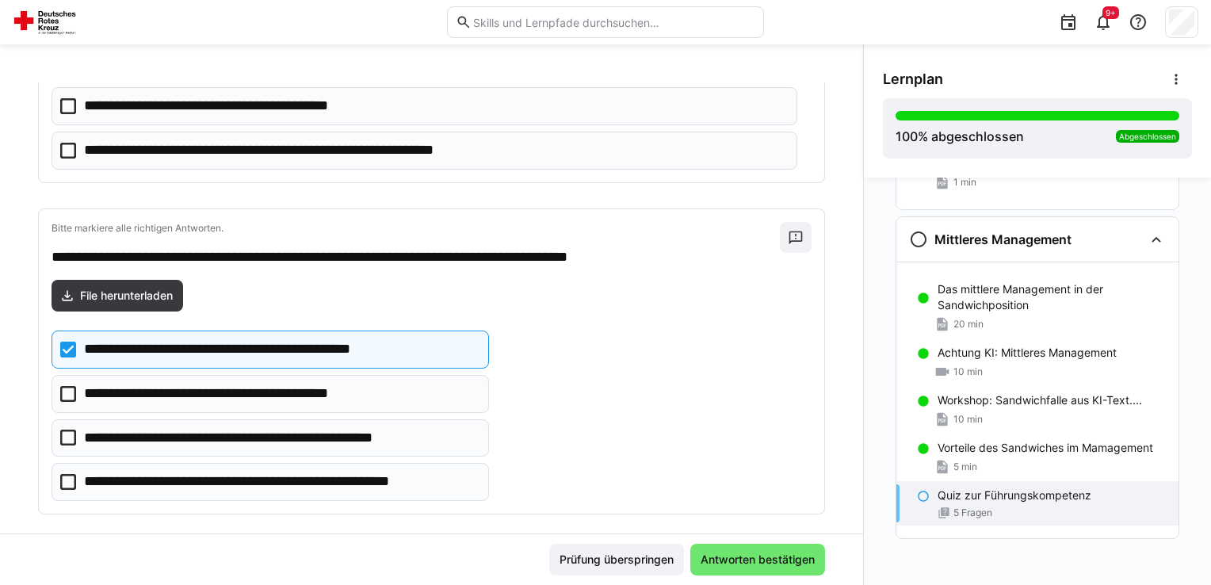
scroll to position [396, 0]
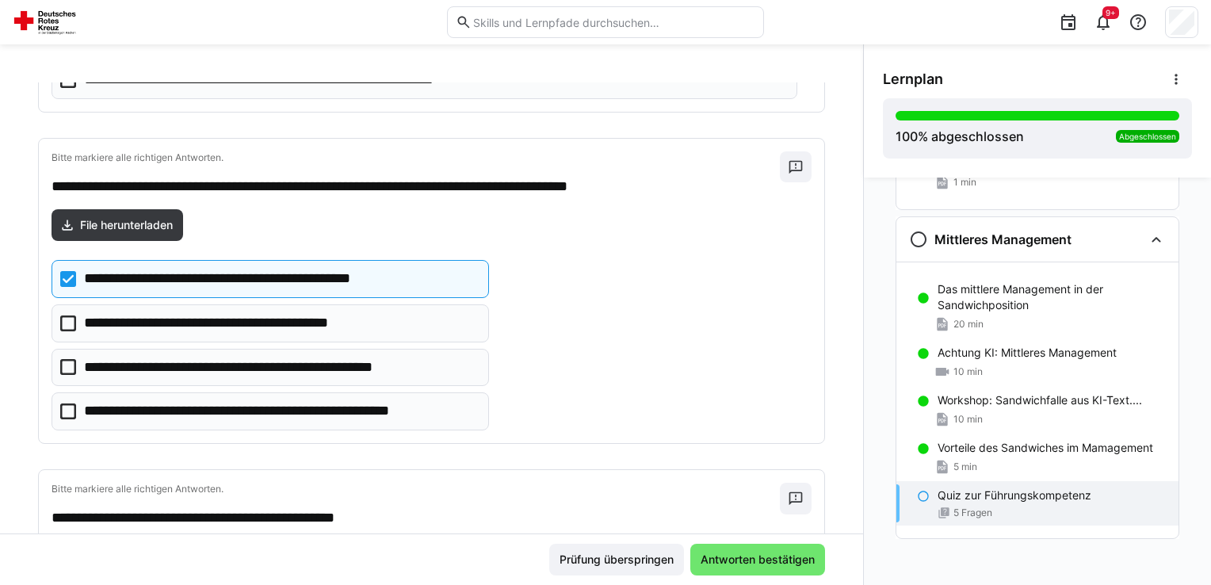
click at [69, 406] on icon at bounding box center [68, 411] width 16 height 16
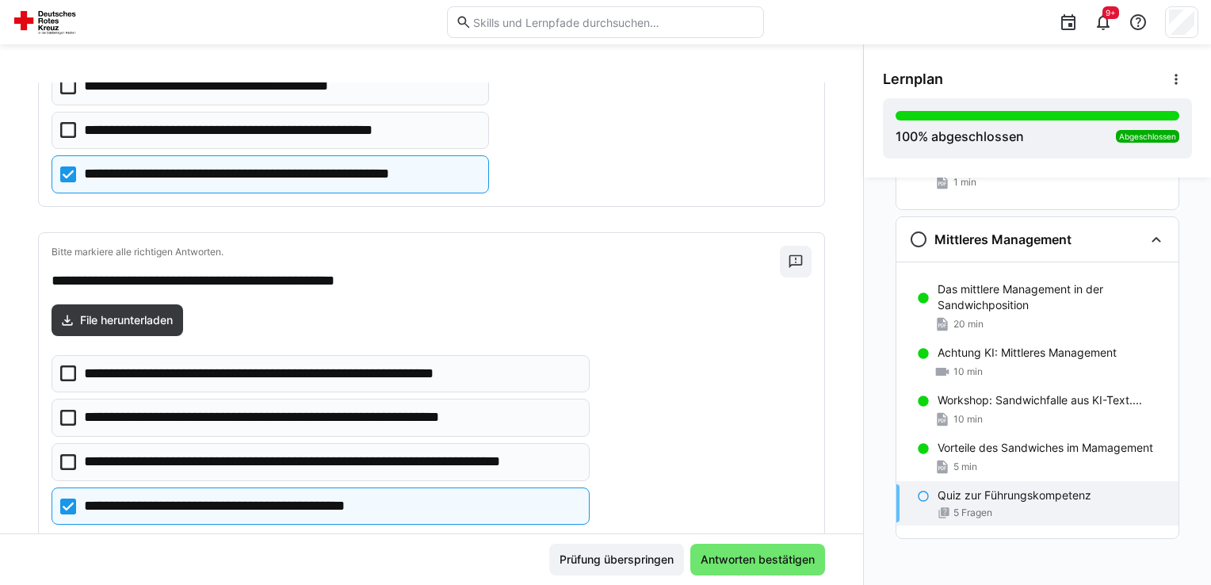
scroll to position [634, 0]
click at [66, 456] on icon at bounding box center [68, 461] width 16 height 16
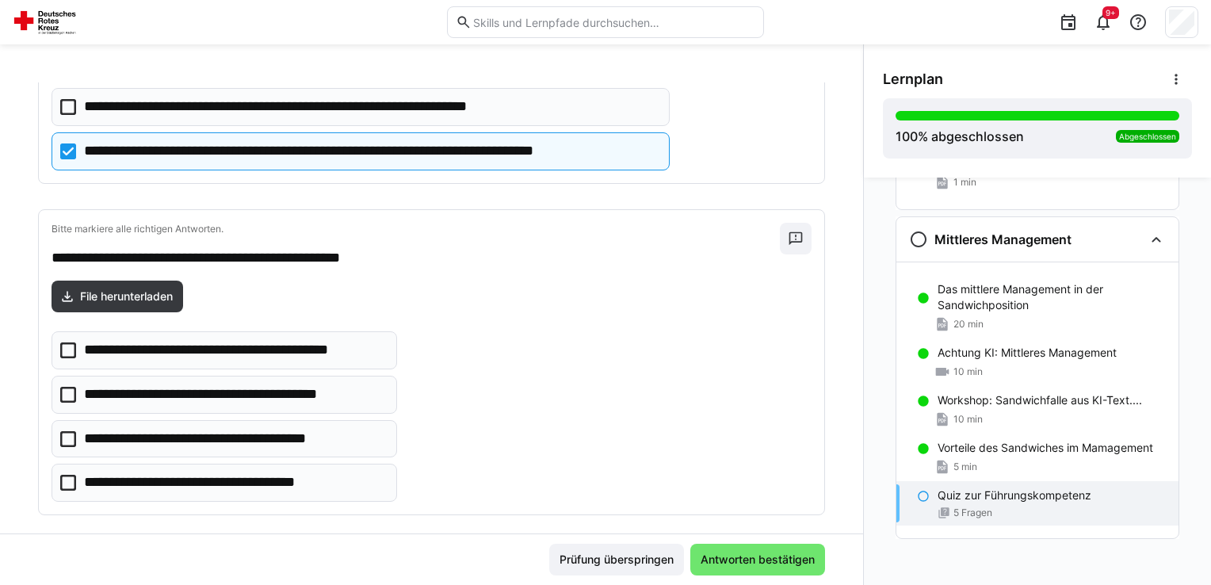
scroll to position [1329, 0]
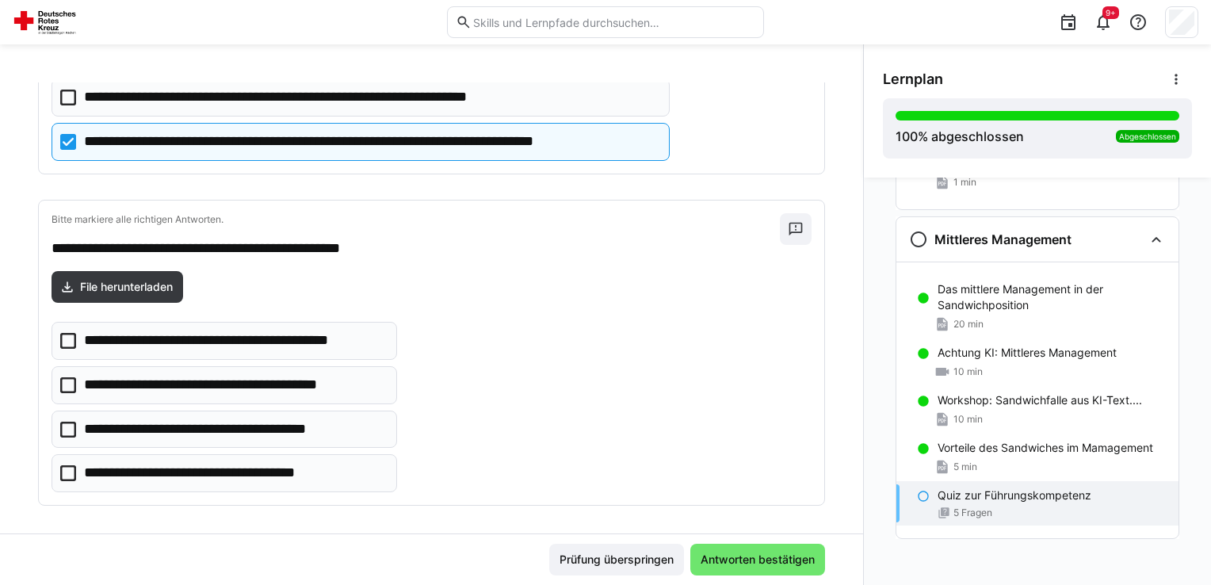
click at [60, 422] on icon at bounding box center [68, 430] width 16 height 16
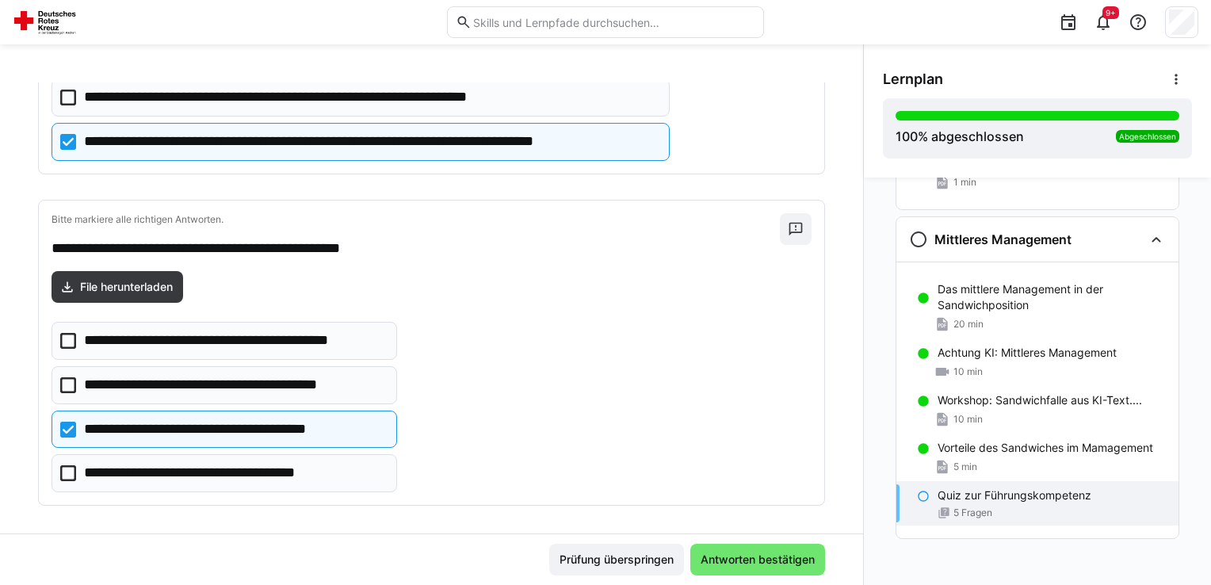
click at [63, 465] on icon at bounding box center [68, 473] width 16 height 16
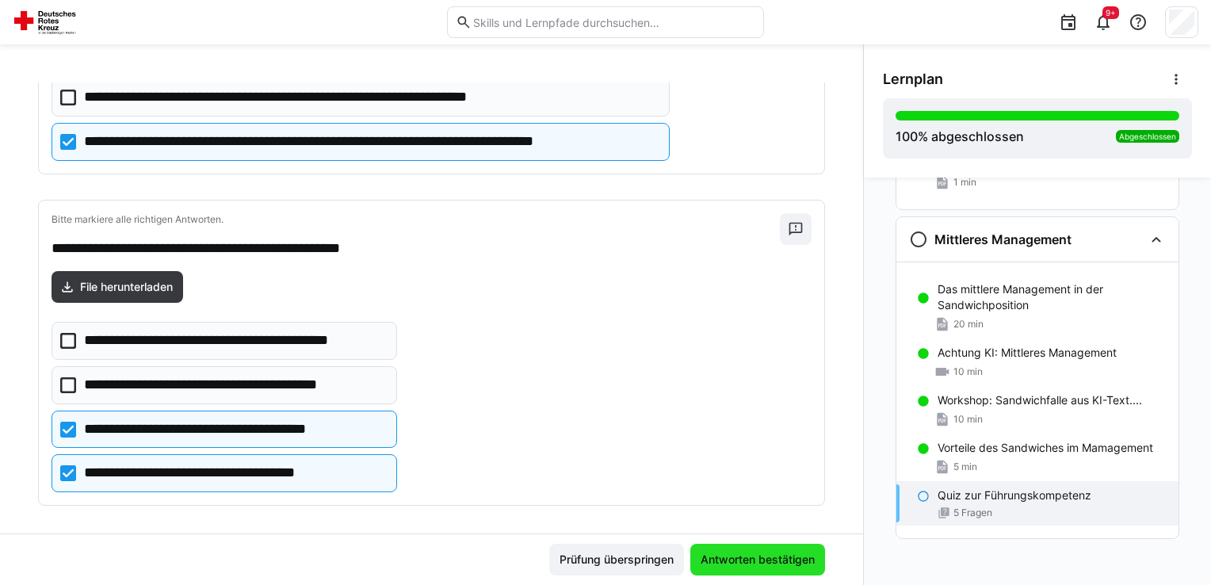
click at [780, 555] on span "Antworten bestätigen" at bounding box center [757, 560] width 119 height 16
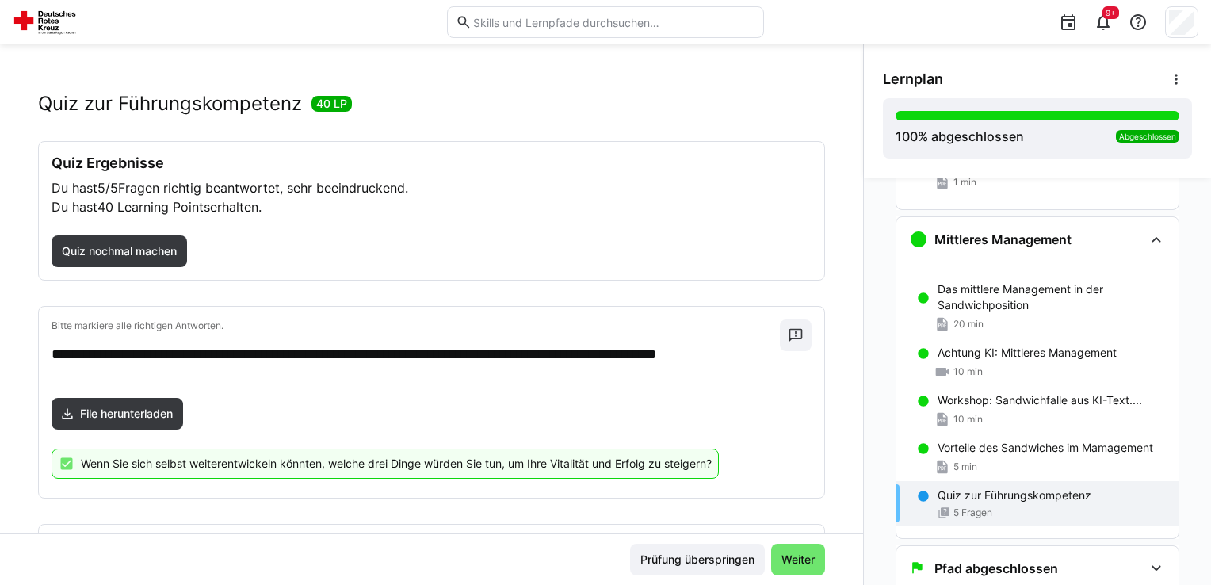
scroll to position [0, 0]
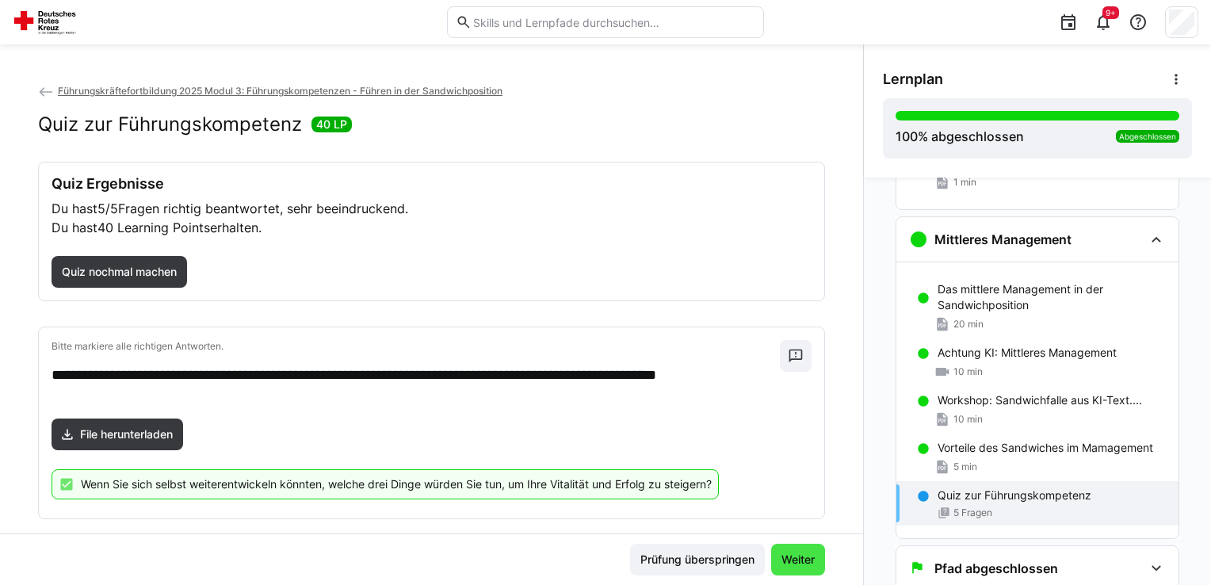
click at [793, 560] on span "Weiter" at bounding box center [798, 560] width 38 height 16
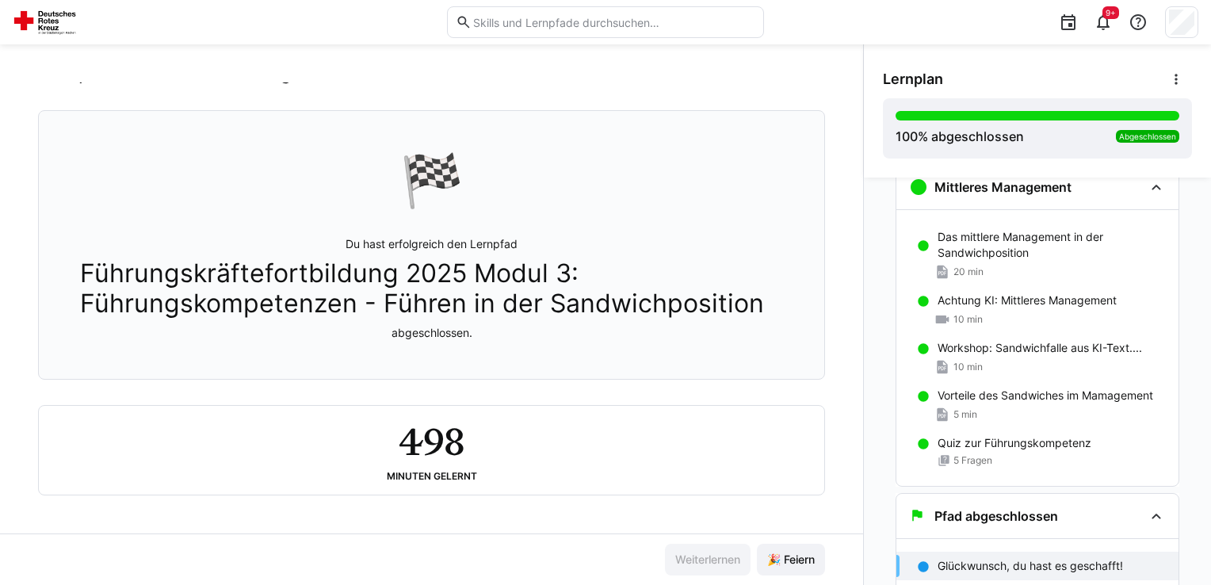
scroll to position [55, 0]
click at [765, 565] on span "🎉 Feiern" at bounding box center [791, 560] width 52 height 16
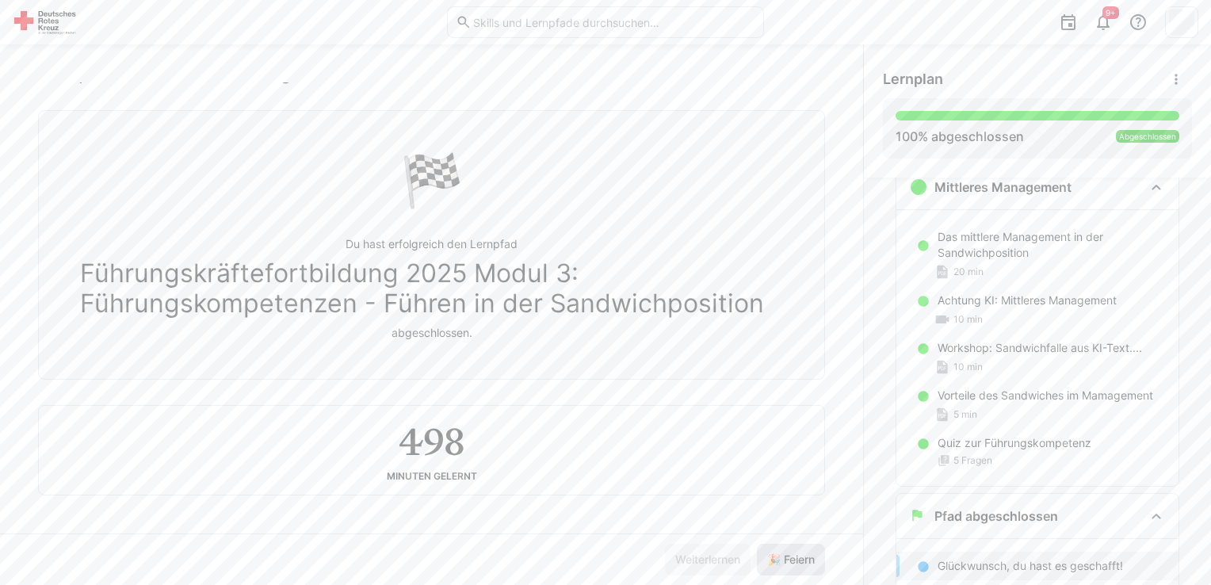
click at [788, 558] on span "🎉 Feiern" at bounding box center [791, 560] width 52 height 16
click at [789, 558] on span "🎉 Feiern" at bounding box center [791, 560] width 52 height 16
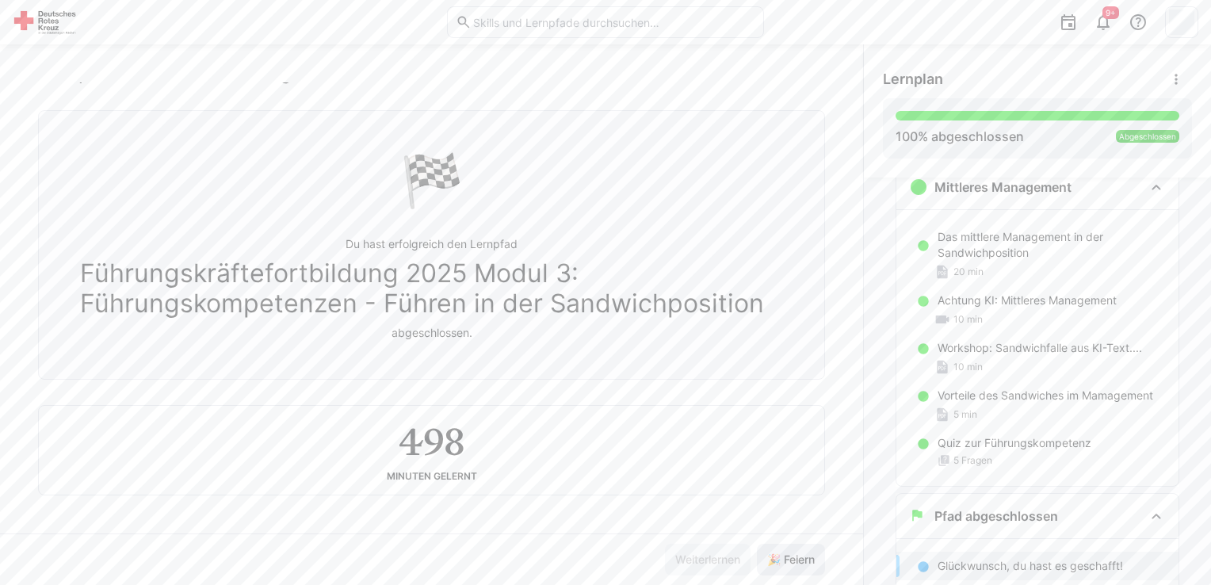
click at [789, 558] on span "🎉 Feiern" at bounding box center [791, 560] width 52 height 16
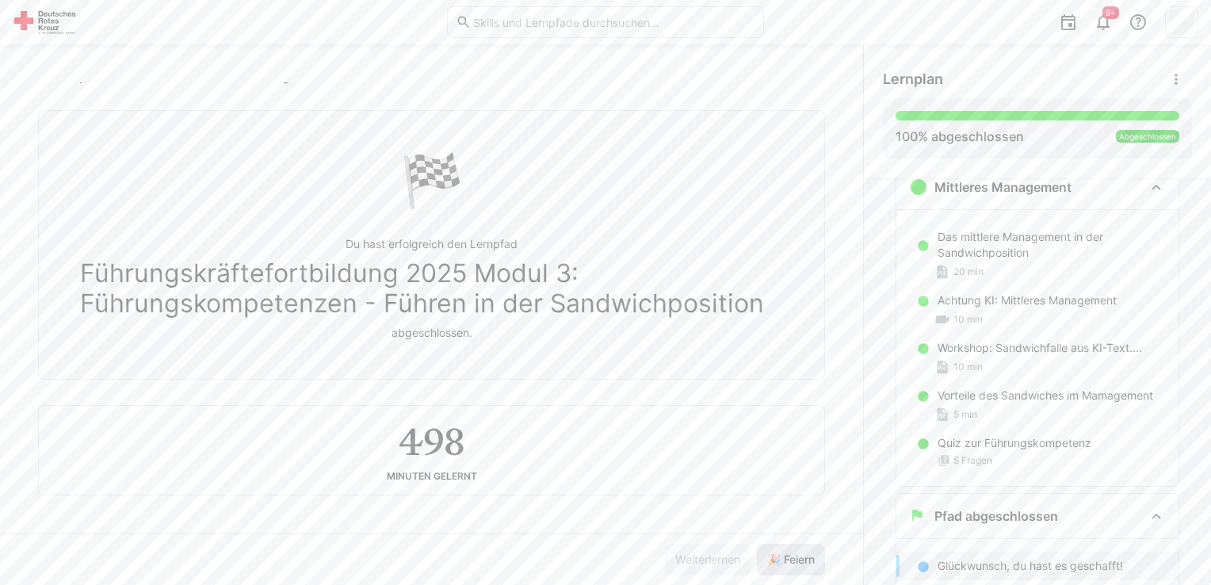
click at [789, 558] on span "🎉 Feiern" at bounding box center [791, 560] width 52 height 16
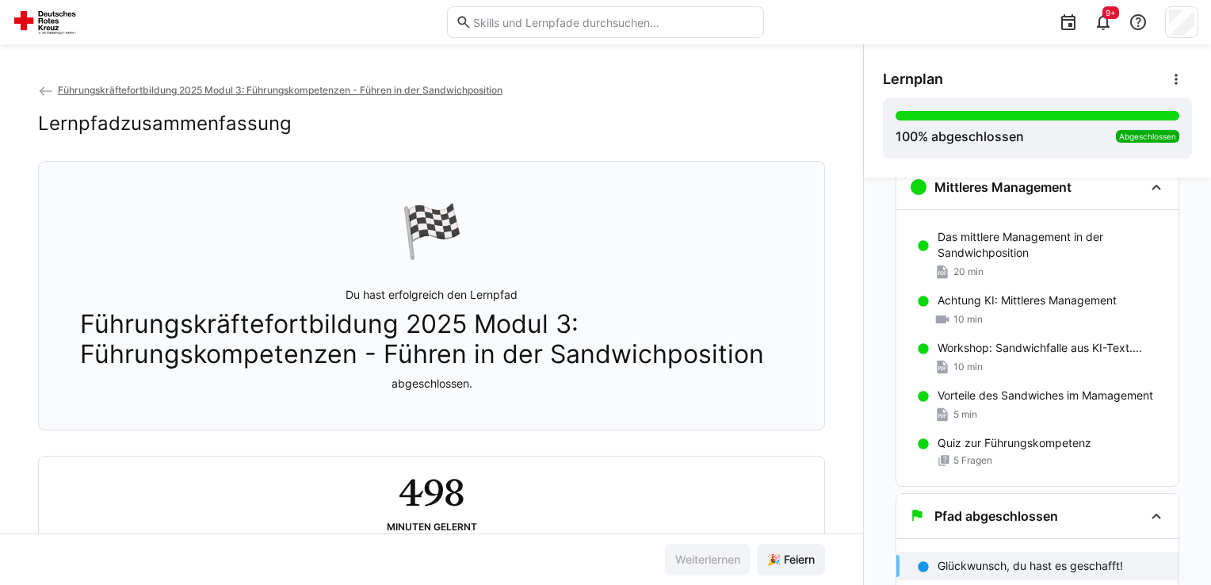
scroll to position [0, 0]
